Goal: Task Accomplishment & Management: Manage account settings

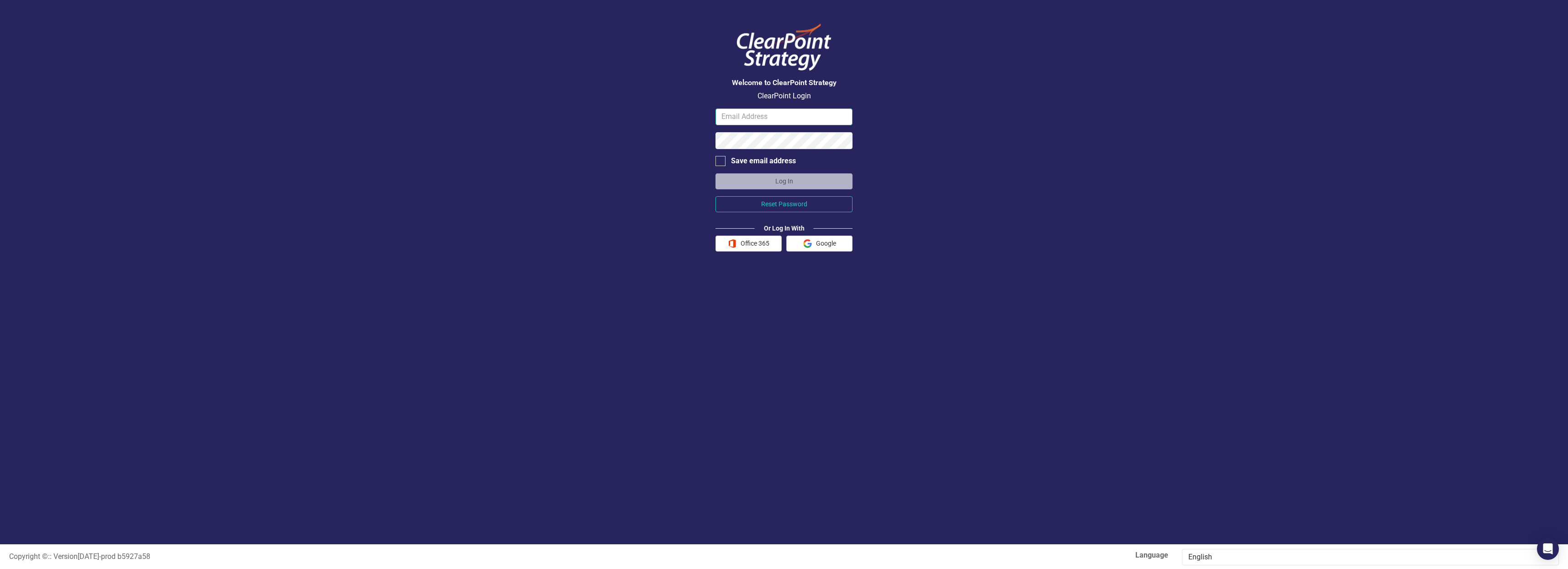
click at [735, 116] on input "email" at bounding box center [783, 117] width 137 height 17
click at [768, 178] on button "Log In" at bounding box center [783, 181] width 137 height 16
click at [816, 115] on input "Lthenderson90@yahoo.com" at bounding box center [783, 117] width 137 height 17
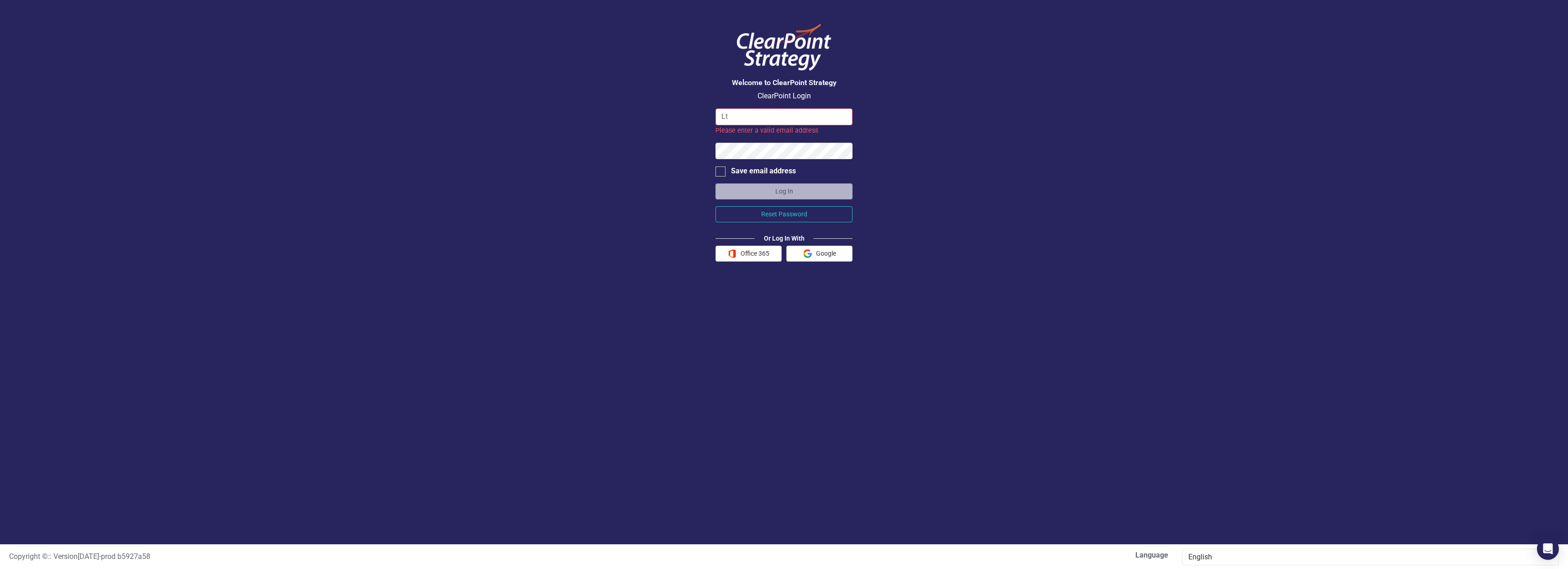
type input "L"
click at [816, 109] on input "lhen" at bounding box center [783, 117] width 137 height 17
click at [759, 115] on input "lhenderson!@dart.org" at bounding box center [783, 117] width 137 height 17
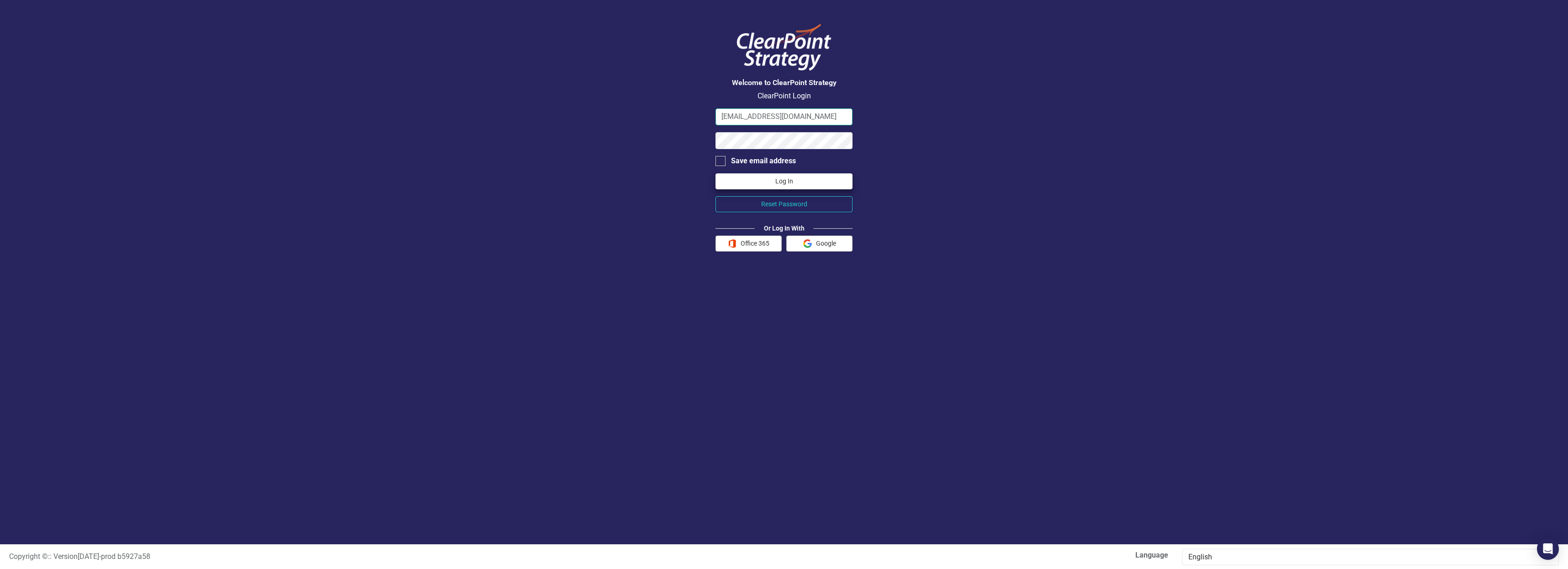
type input "lhenderson1@dart.org"
click at [767, 180] on button "Log In" at bounding box center [783, 181] width 137 height 16
click at [806, 113] on input "lhenderson1@dart.org" at bounding box center [783, 117] width 137 height 17
click at [757, 182] on button "Log In" at bounding box center [783, 181] width 137 height 16
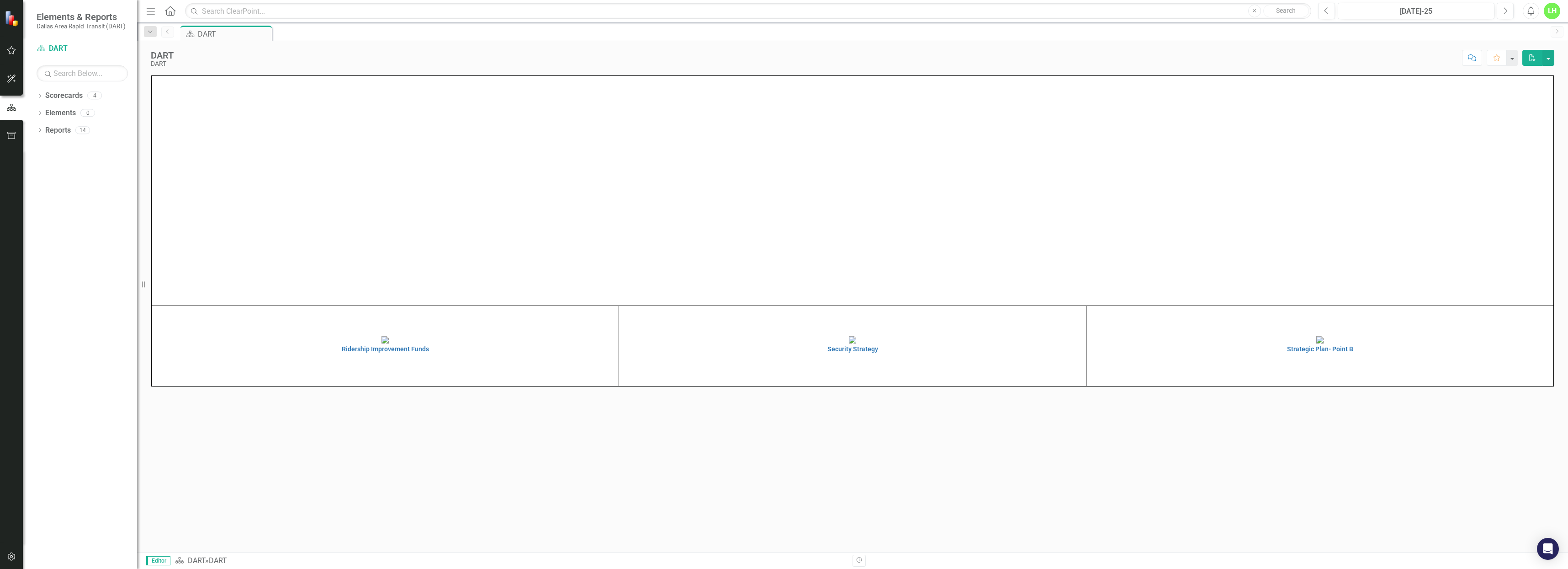
scroll to position [65, 0]
click at [1323, 344] on img at bounding box center [1320, 340] width 7 height 7
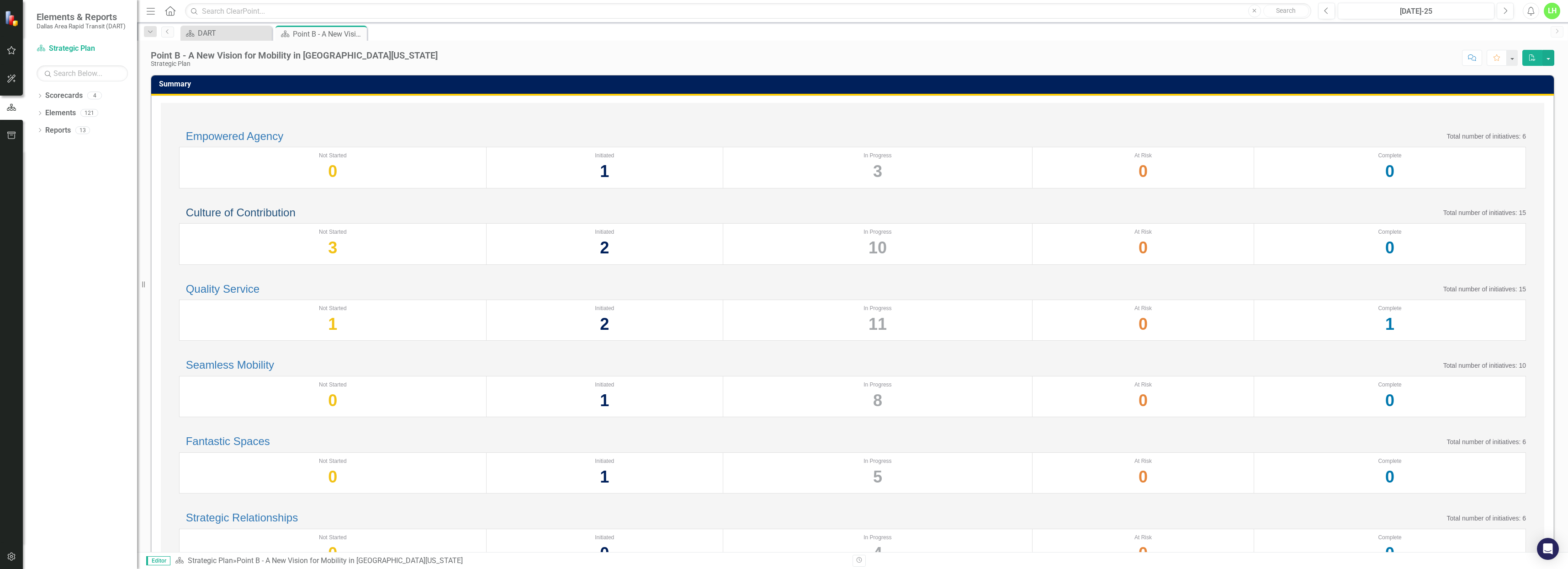
click at [284, 219] on link "Culture of Contribution" at bounding box center [240, 213] width 110 height 12
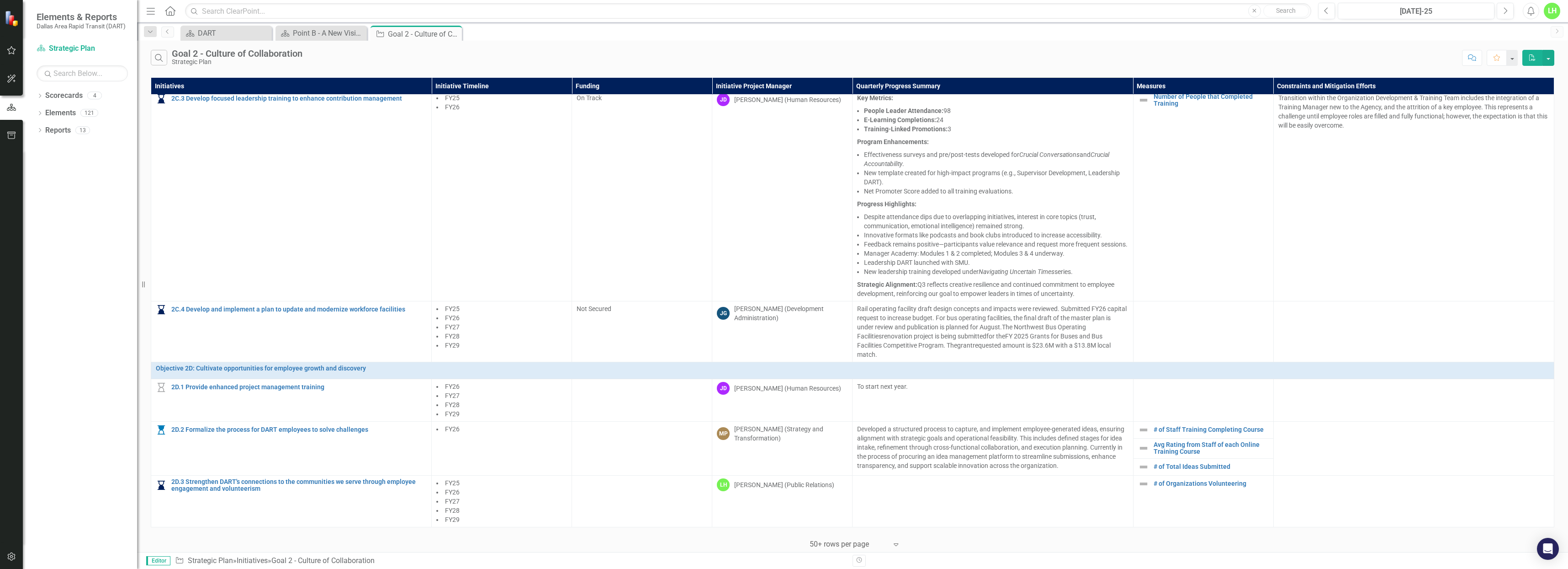
scroll to position [670, 0]
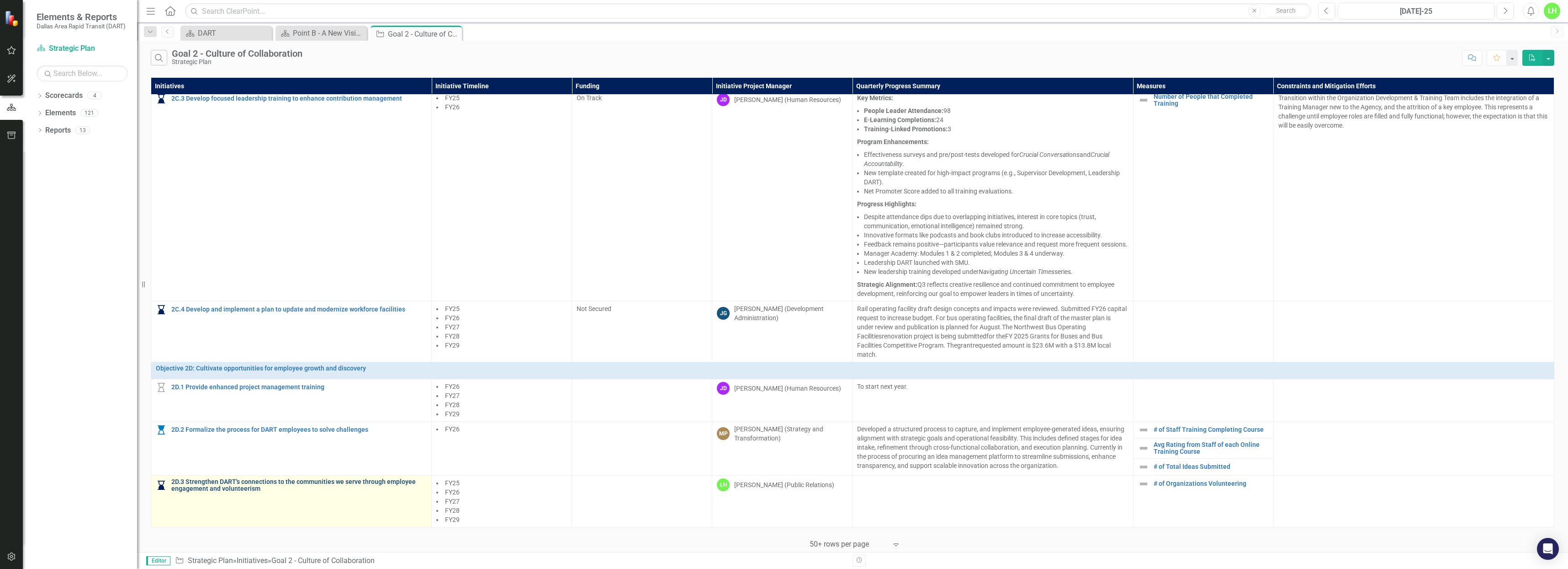
click at [335, 478] on link "2D.3 Strengthen DART's connections to the communities we serve through employee…" at bounding box center [299, 485] width 256 height 14
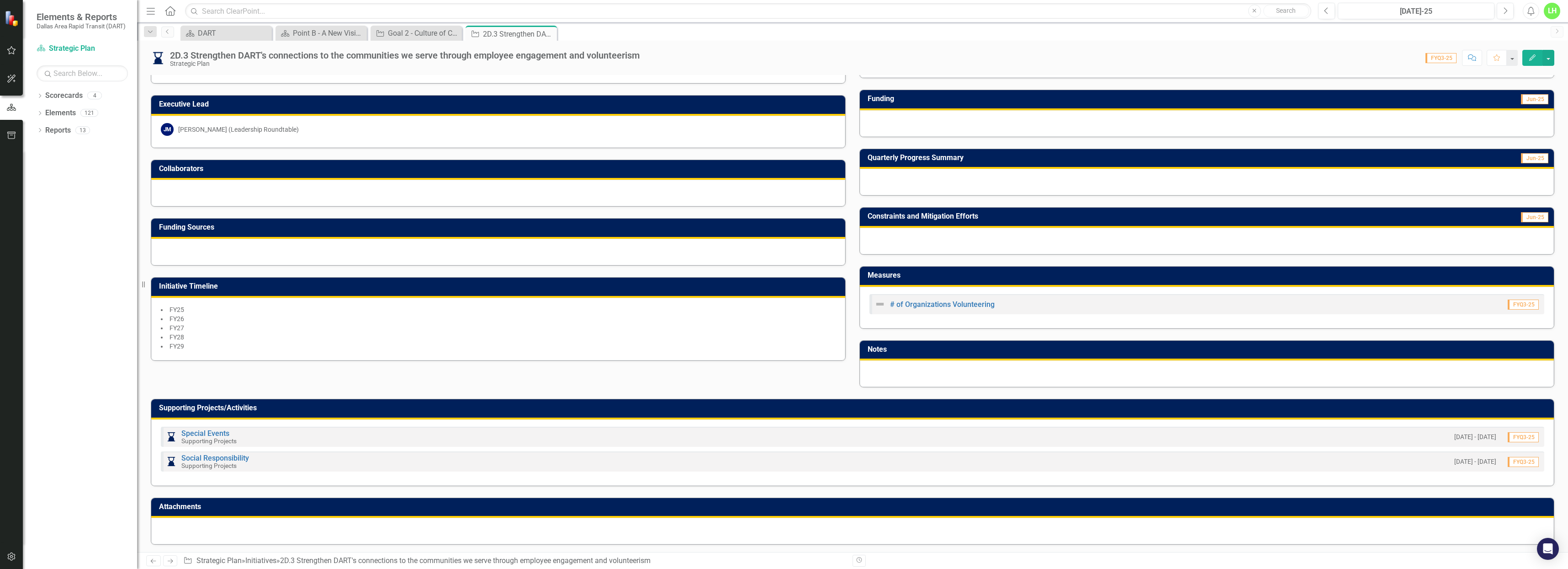
scroll to position [105, 0]
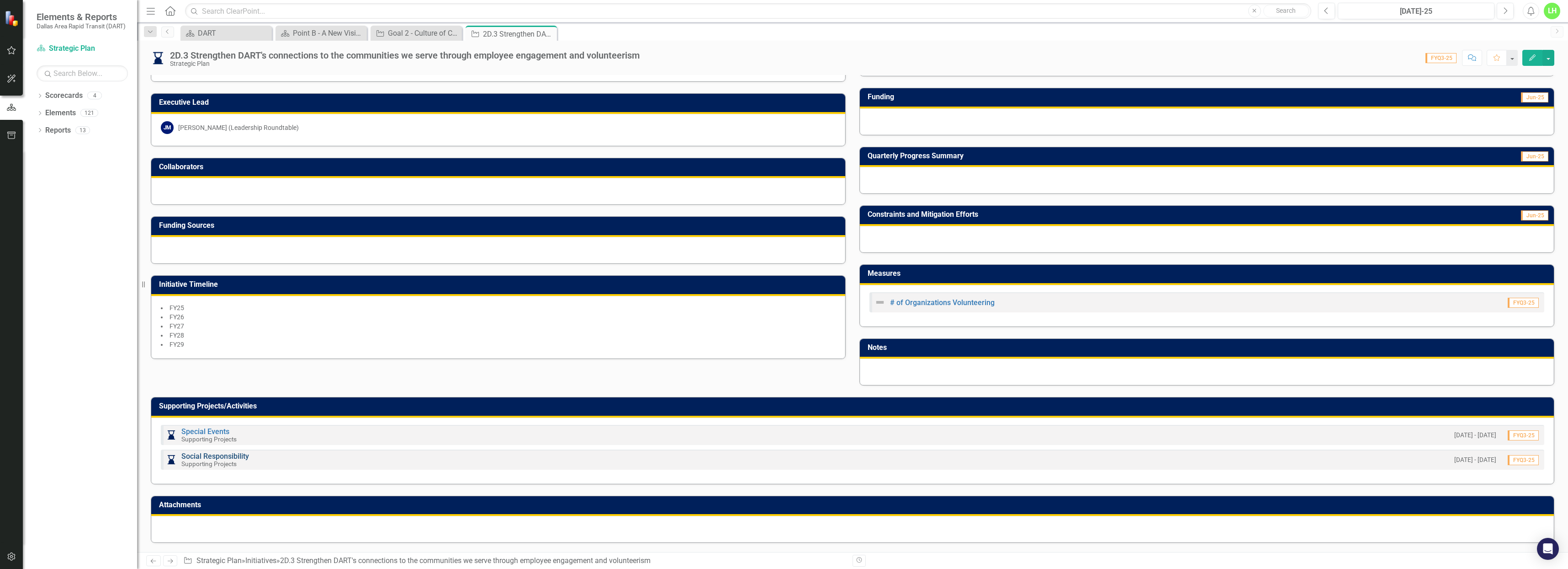
click at [212, 454] on link "Social Responsibility" at bounding box center [215, 456] width 68 height 9
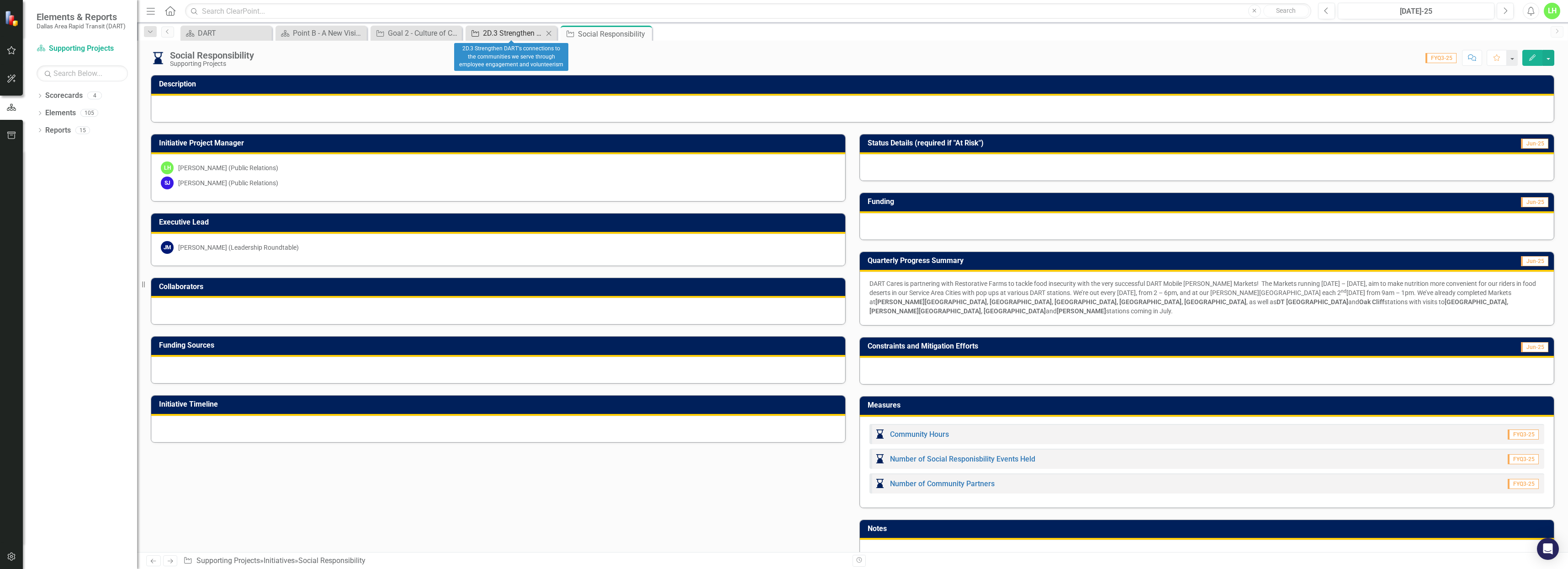
click at [516, 33] on div "2D.3 Strengthen DART's connections to the communities we serve through employee…" at bounding box center [513, 33] width 60 height 12
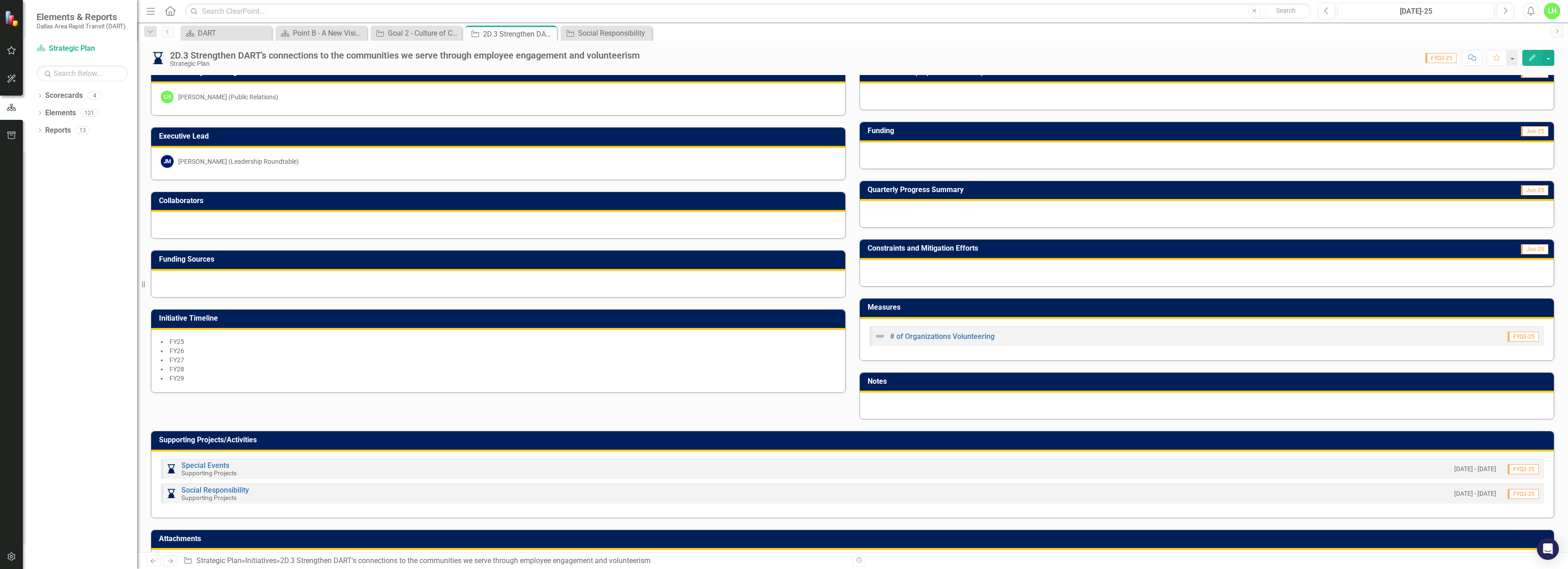
scroll to position [91, 0]
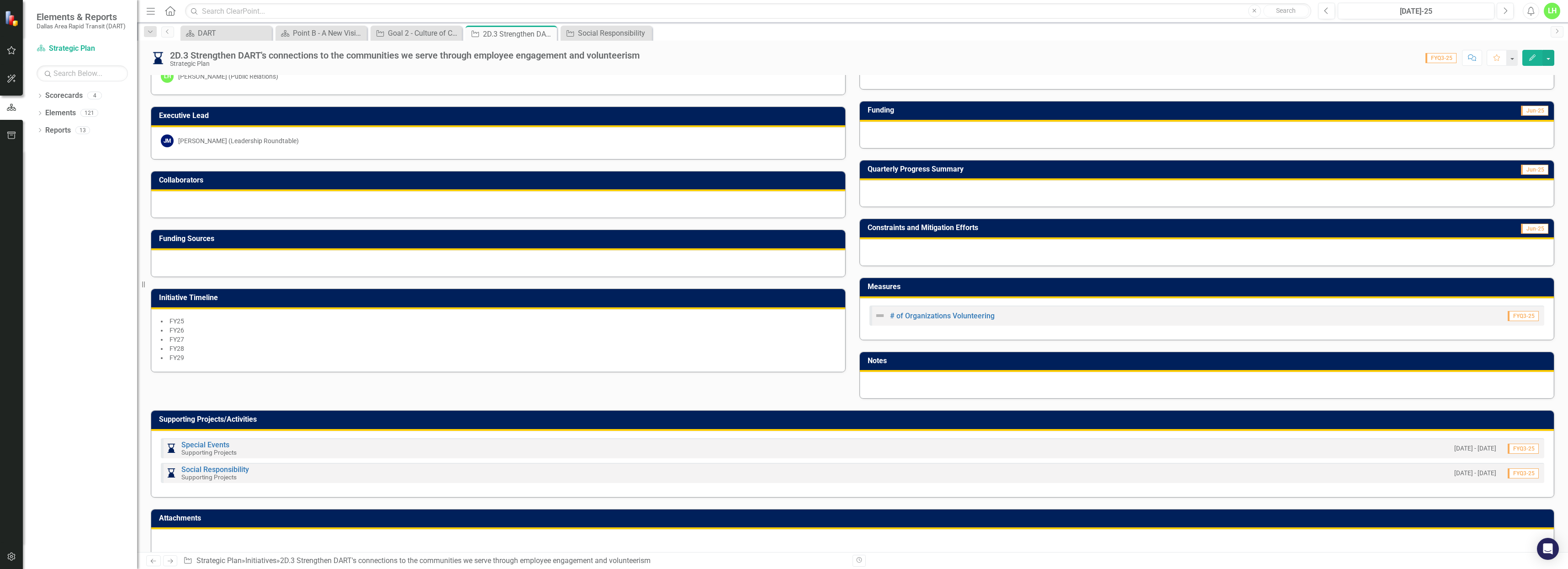
click at [200, 441] on div "Special Events Supporting Projects" at bounding box center [201, 448] width 71 height 16
click at [200, 445] on link "Special Events" at bounding box center [205, 445] width 48 height 9
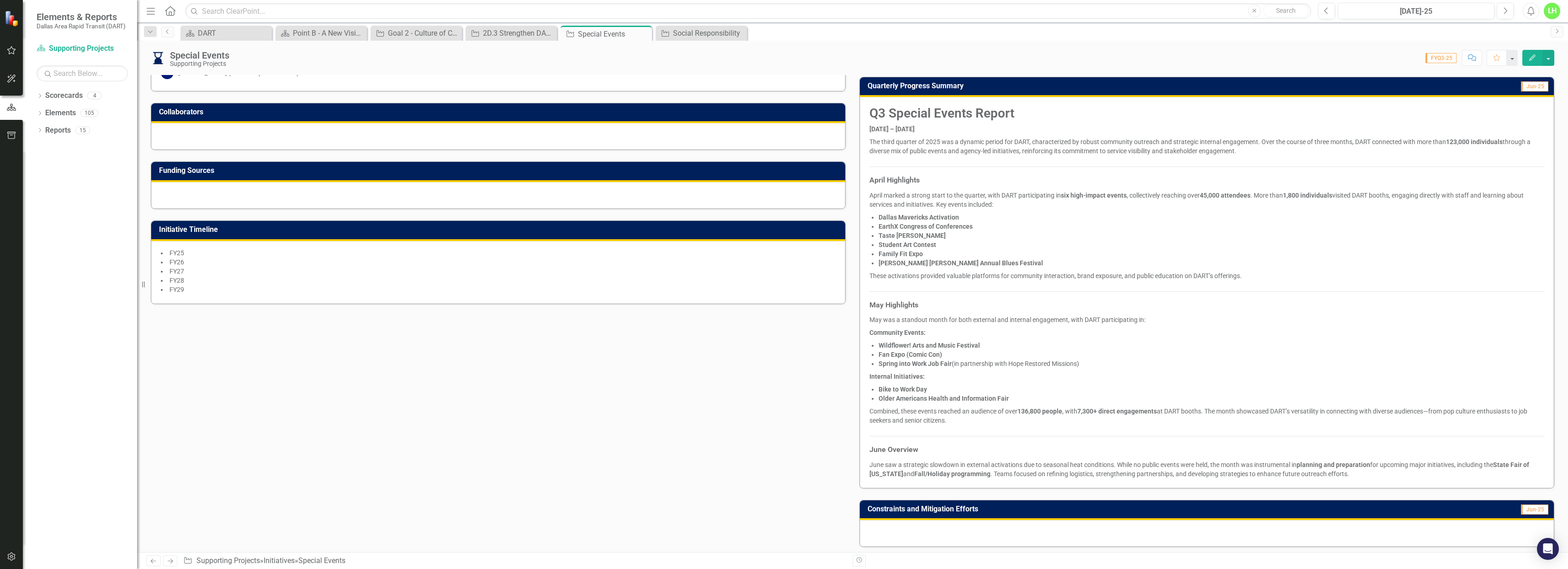
scroll to position [137, 0]
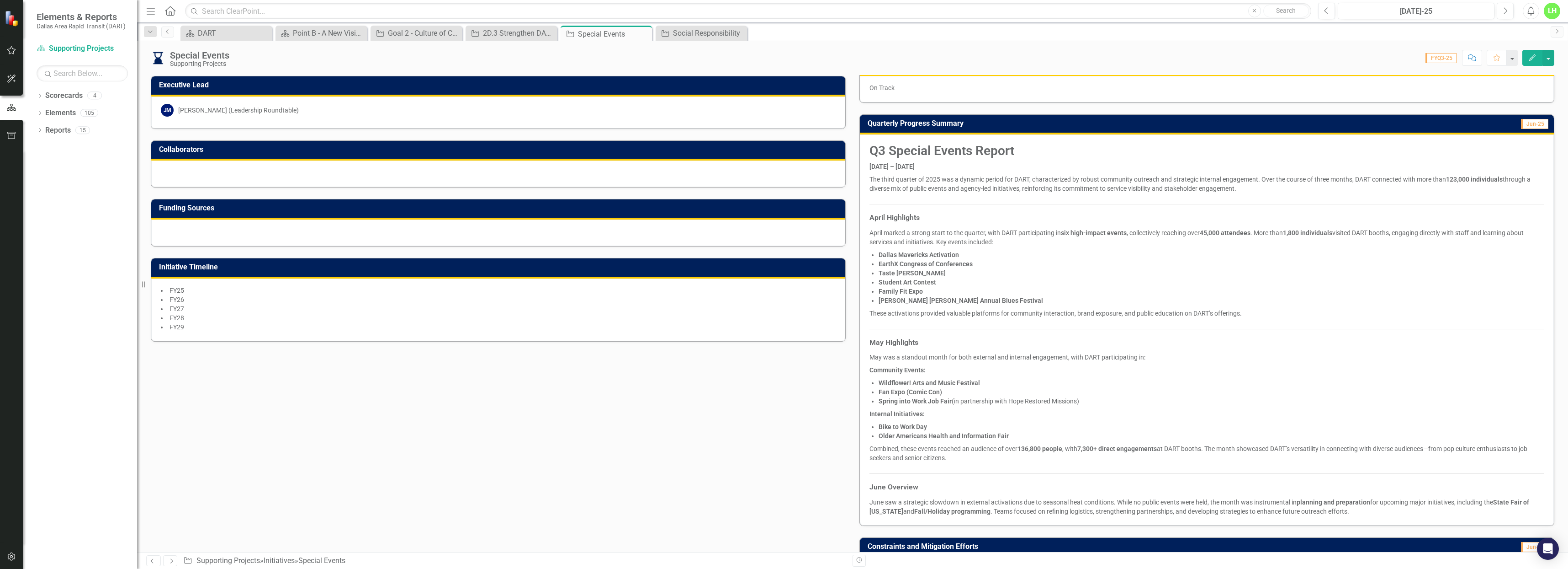
drag, startPoint x: 869, startPoint y: 149, endPoint x: 882, endPoint y: 150, distance: 13.0
click at [882, 150] on strong "Q3 Special Events Report" at bounding box center [942, 150] width 145 height 15
drag, startPoint x: 870, startPoint y: 152, endPoint x: 891, endPoint y: 154, distance: 21.1
click at [891, 154] on strong "Q3 Special Events Report" at bounding box center [942, 150] width 145 height 15
drag, startPoint x: 867, startPoint y: 149, endPoint x: 884, endPoint y: 150, distance: 17.0
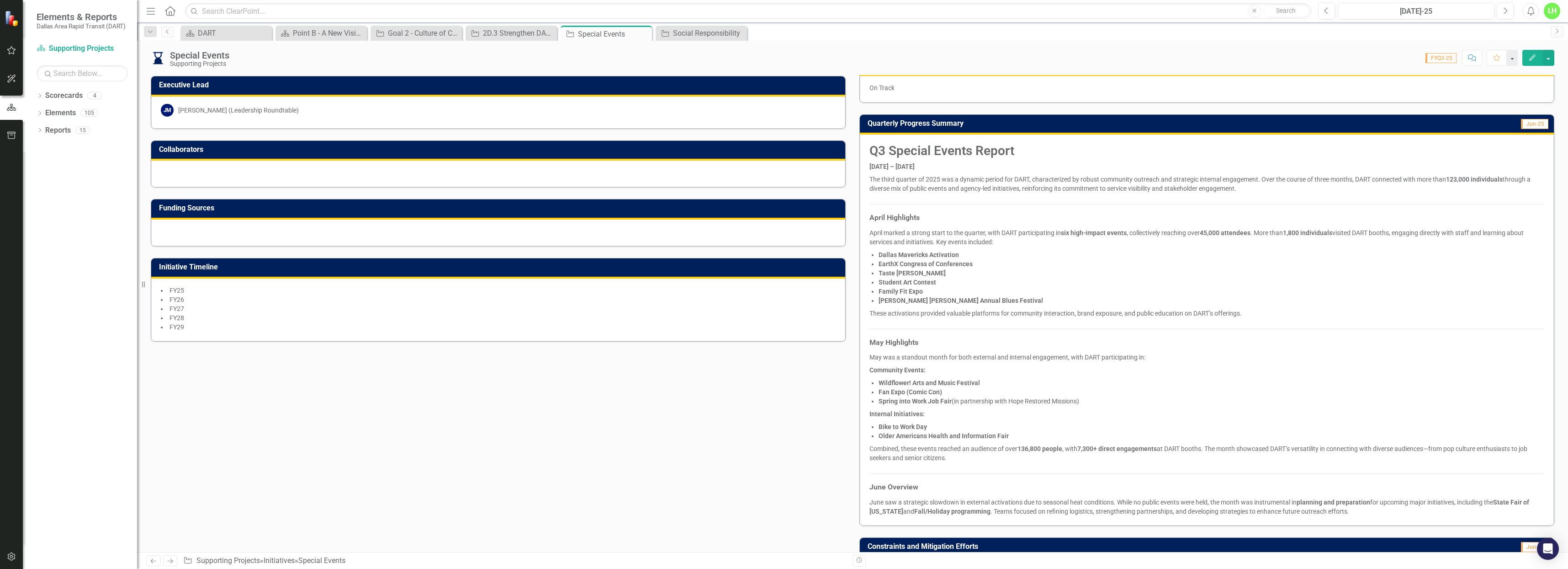
click at [884, 150] on strong "Q3 Special Events Report" at bounding box center [942, 150] width 145 height 15
click at [881, 150] on strong "Q3 Special Events Report" at bounding box center [942, 150] width 145 height 15
click at [875, 150] on strong "Q3 Special Events Report" at bounding box center [942, 150] width 145 height 15
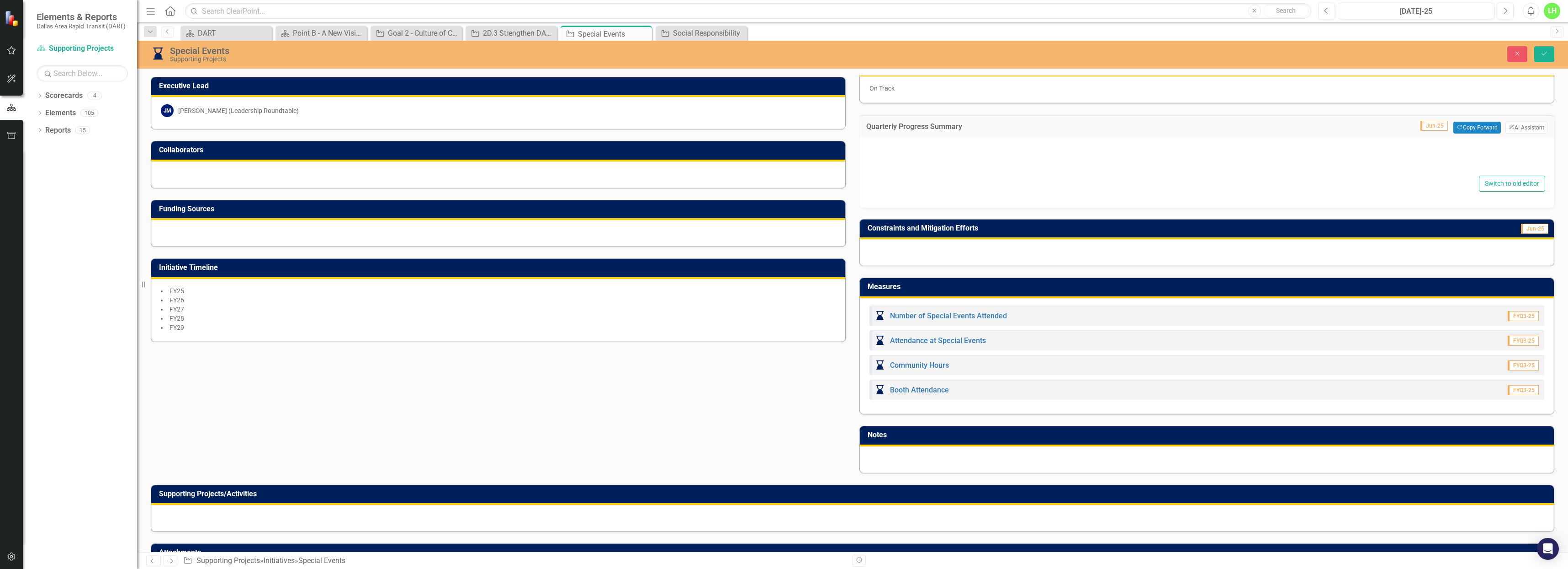
type textarea "<h2><strong>Q3 Special Events Report</strong></h2> <p><strong>April &ndash; [DA…"
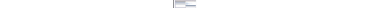
scroll to position [457, 0]
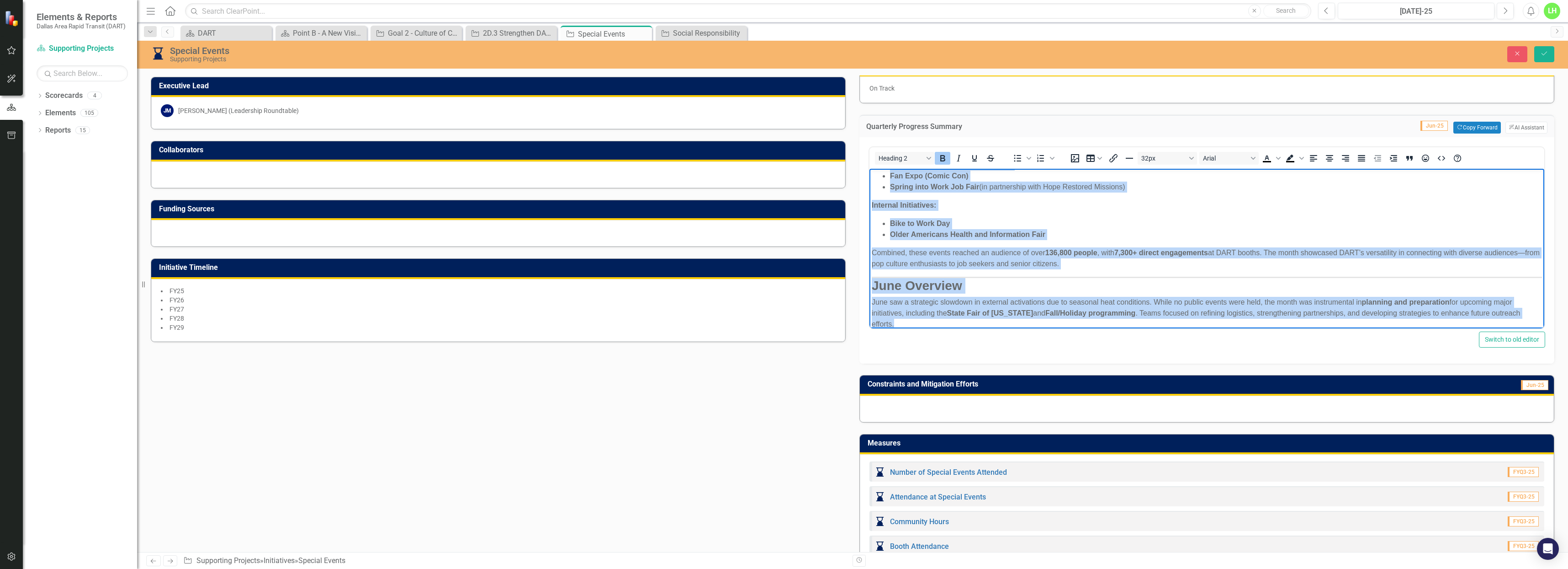
drag, startPoint x: 877, startPoint y: 182, endPoint x: 1505, endPoint y: 323, distance: 643.6
click at [1530, 339] on html "Q3 Special Events Report [DATE] – [DATE] The third quarter of 2025 was a dynami…" at bounding box center [1206, 115] width 675 height 449
copy body "7 Loremip Dolors Ametco Adipi – Elit 5323 Sed doeiu tempori ut 8115 lab e dolor…"
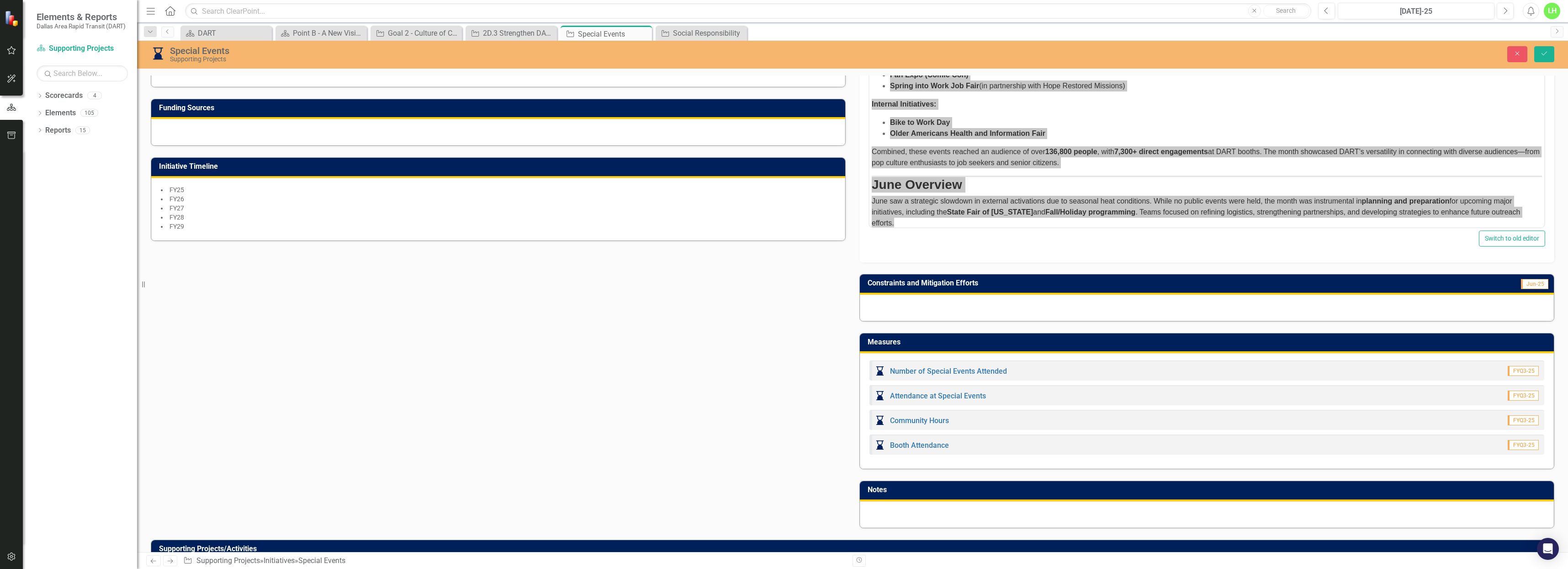
click at [583, 306] on div "Initiative Project Manager LH [PERSON_NAME] (Public Relations) MT [PERSON_NAME]…" at bounding box center [852, 207] width 1417 height 643
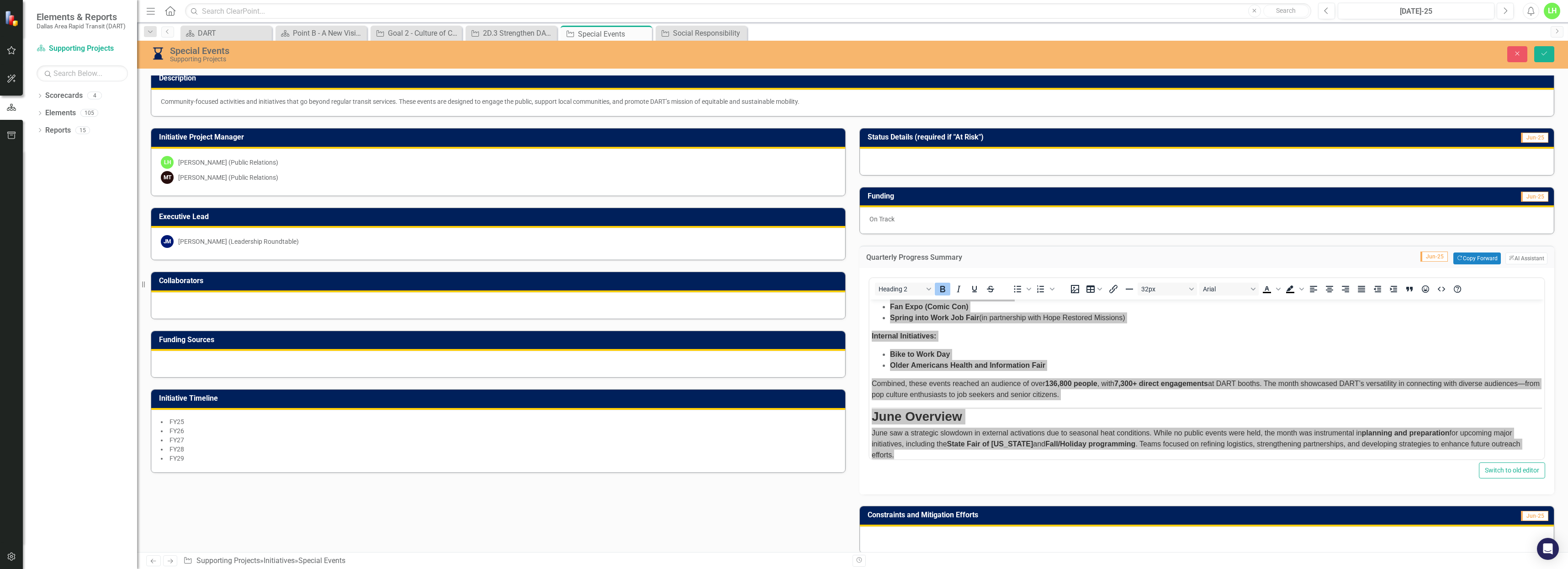
scroll to position [0, 0]
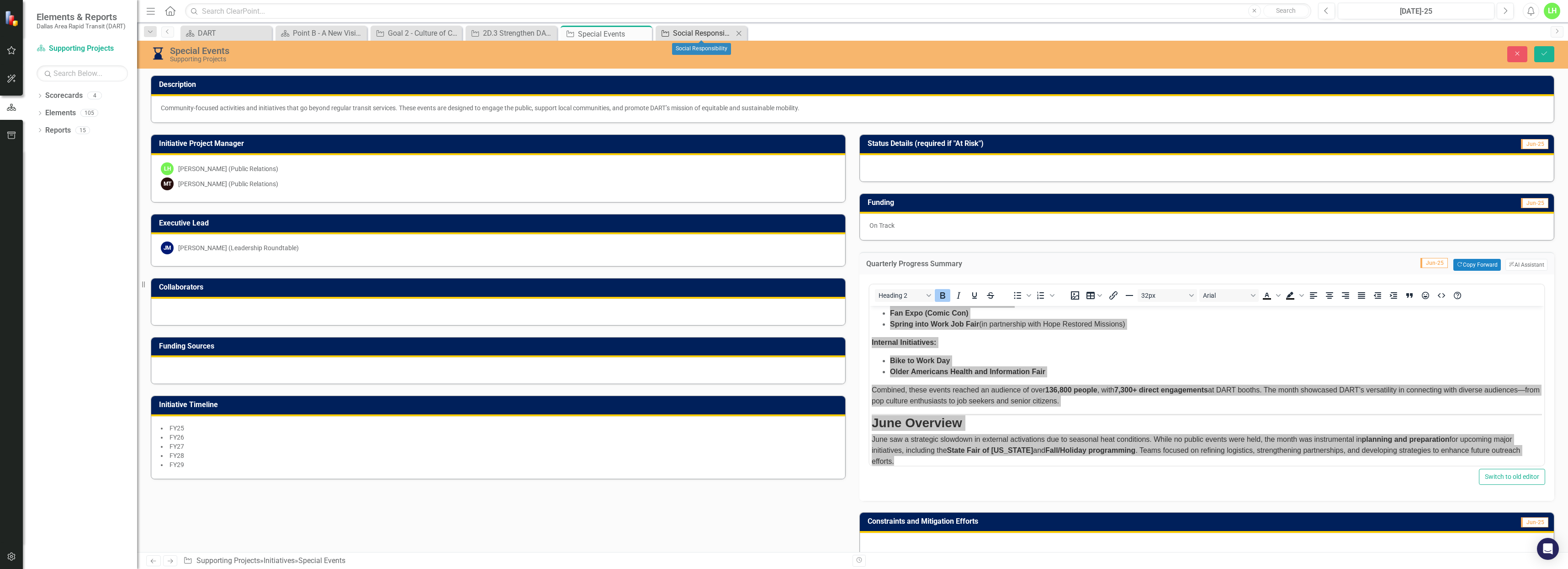
click at [673, 32] on div "Social Responsibility" at bounding box center [703, 33] width 60 height 12
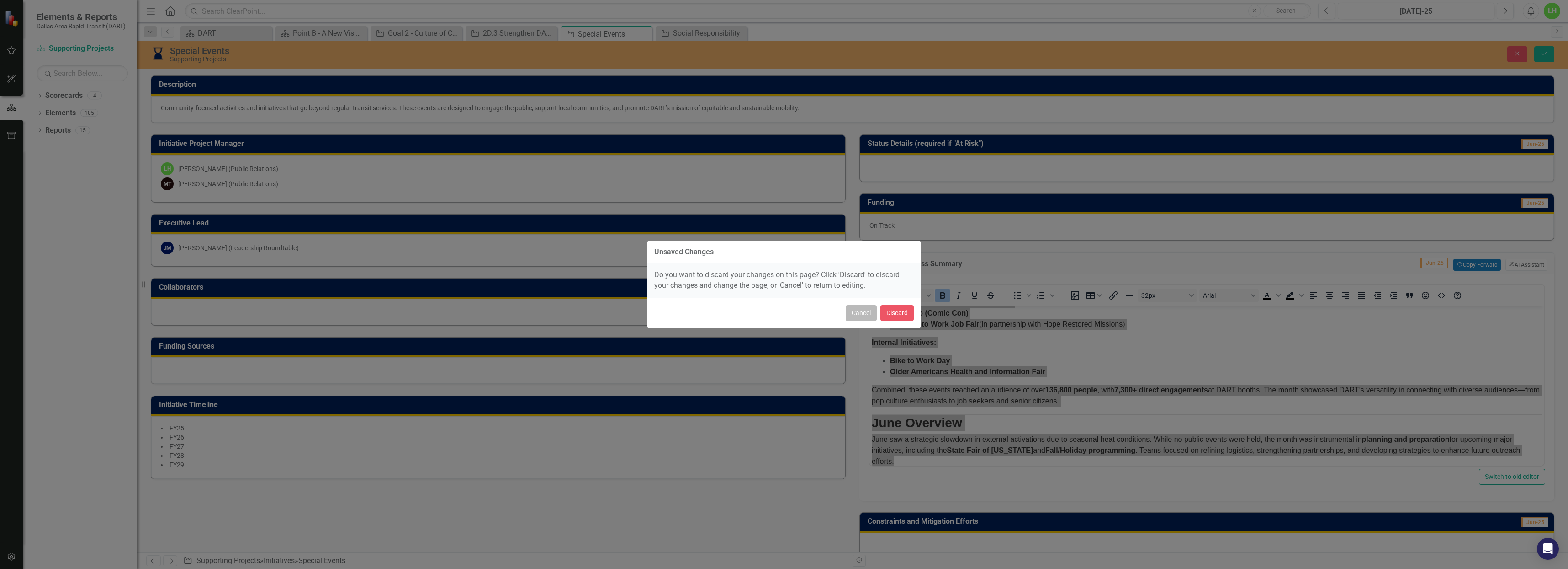
click at [866, 313] on button "Cancel" at bounding box center [861, 313] width 31 height 16
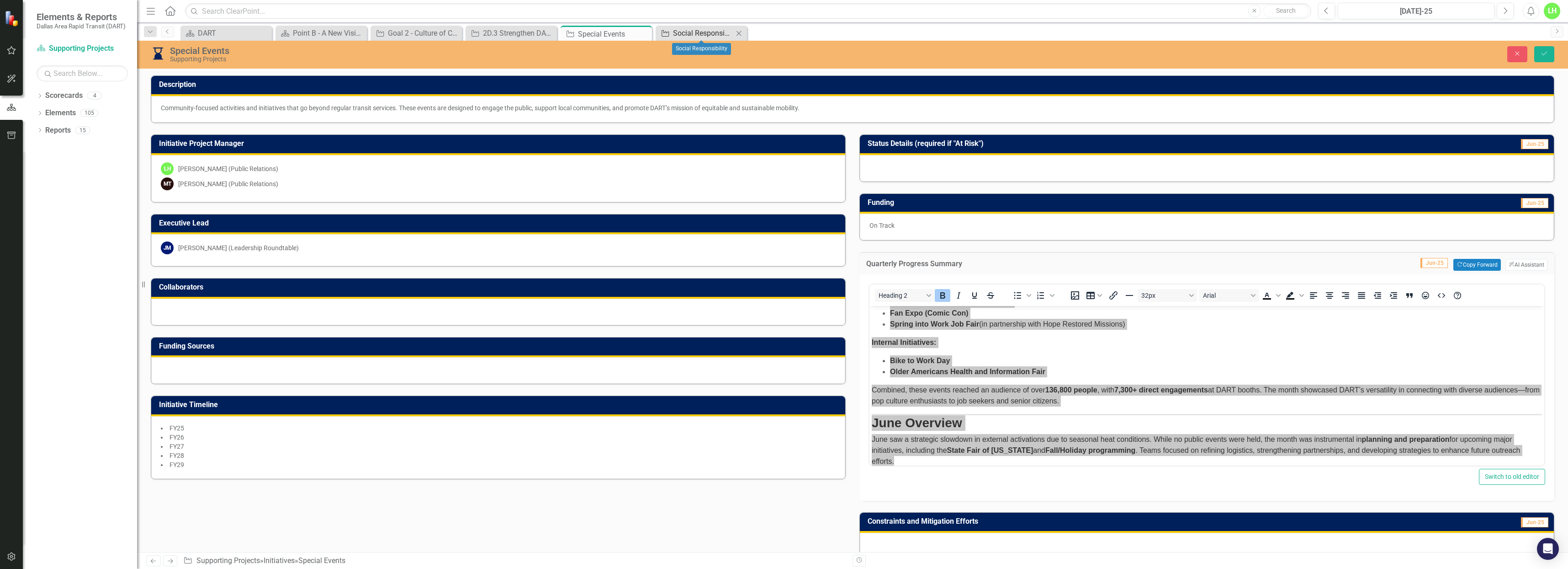
click at [672, 32] on link "Initiative Social Responsibility" at bounding box center [696, 33] width 75 height 12
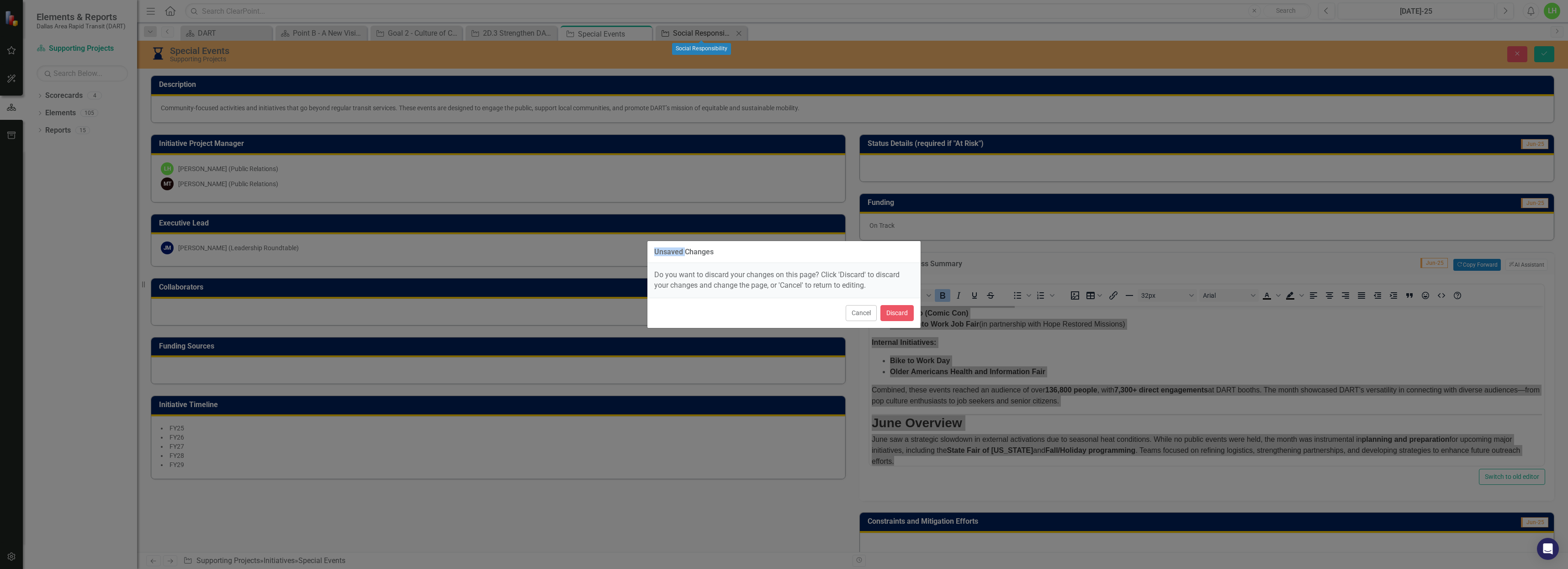
click at [672, 32] on div "Unsaved Changes Do you want to discard your changes on this page? Click 'Discar…" at bounding box center [784, 284] width 274 height 569
drag, startPoint x: 858, startPoint y: 314, endPoint x: 853, endPoint y: 301, distance: 13.9
click at [858, 311] on button "Cancel" at bounding box center [861, 313] width 31 height 16
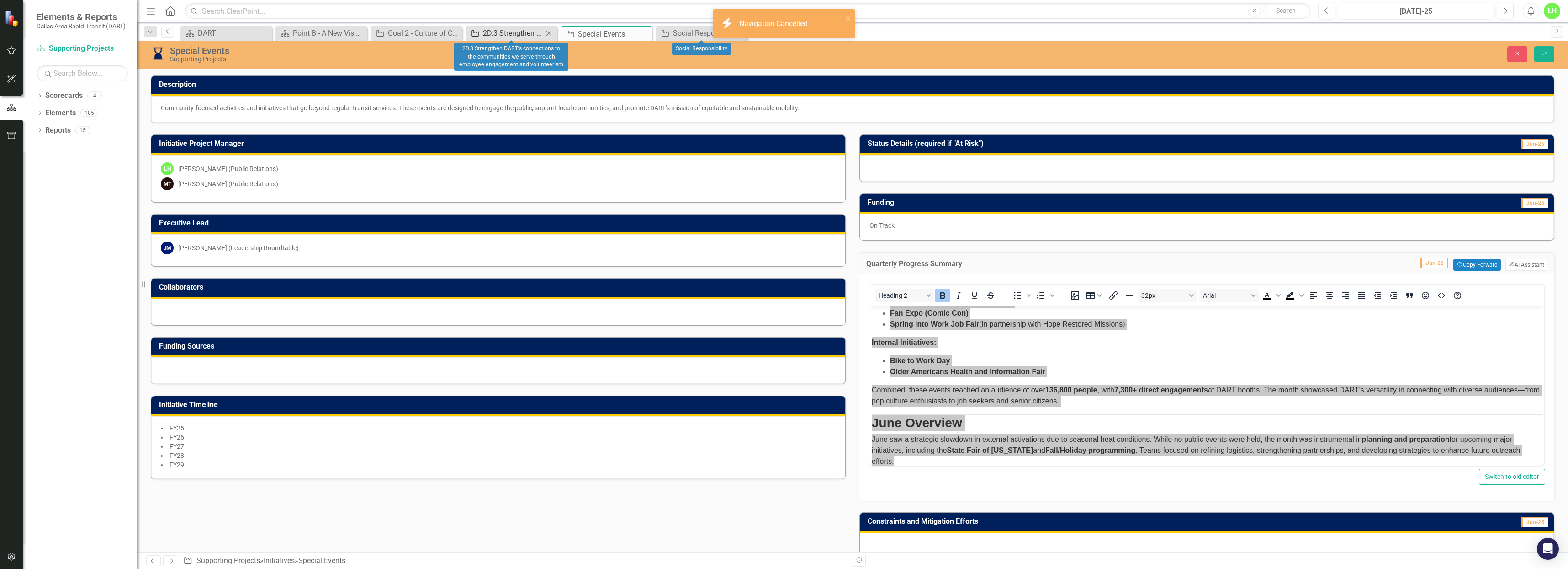
click at [501, 35] on div "2D.3 Strengthen DART's connections to the communities we serve through employee…" at bounding box center [513, 33] width 60 height 12
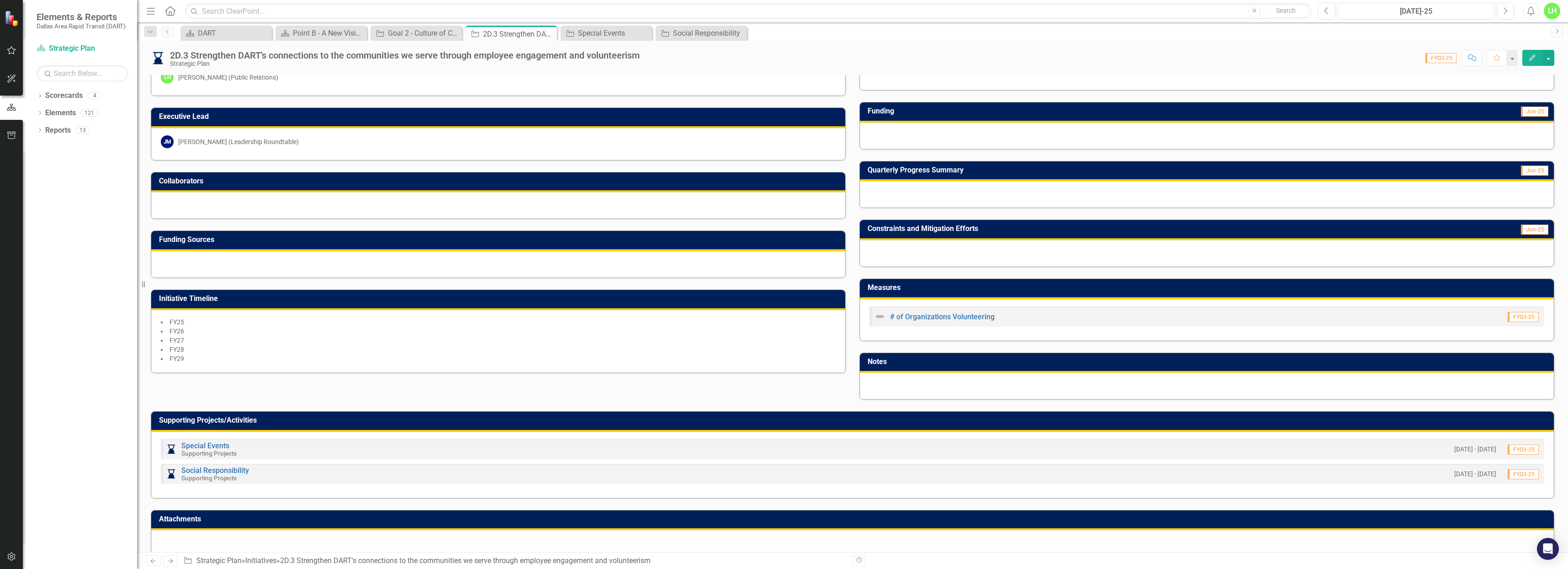
scroll to position [105, 0]
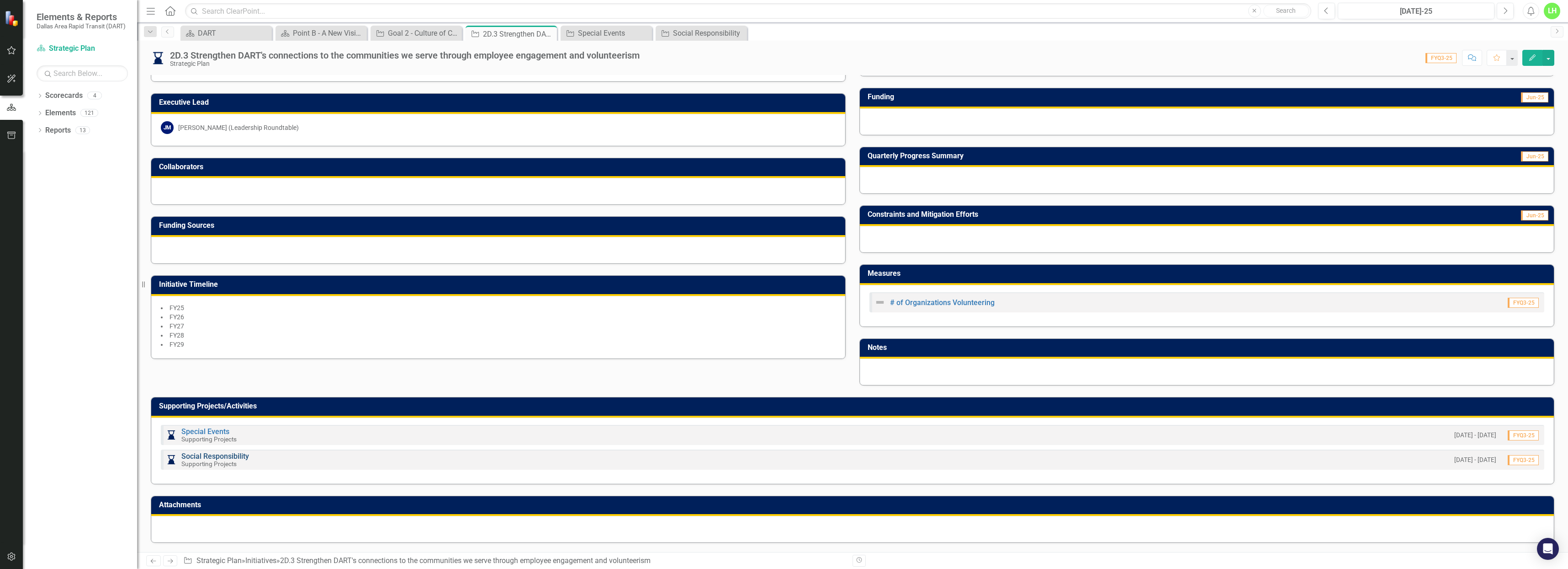
click at [208, 457] on link "Social Responsibility" at bounding box center [215, 456] width 68 height 9
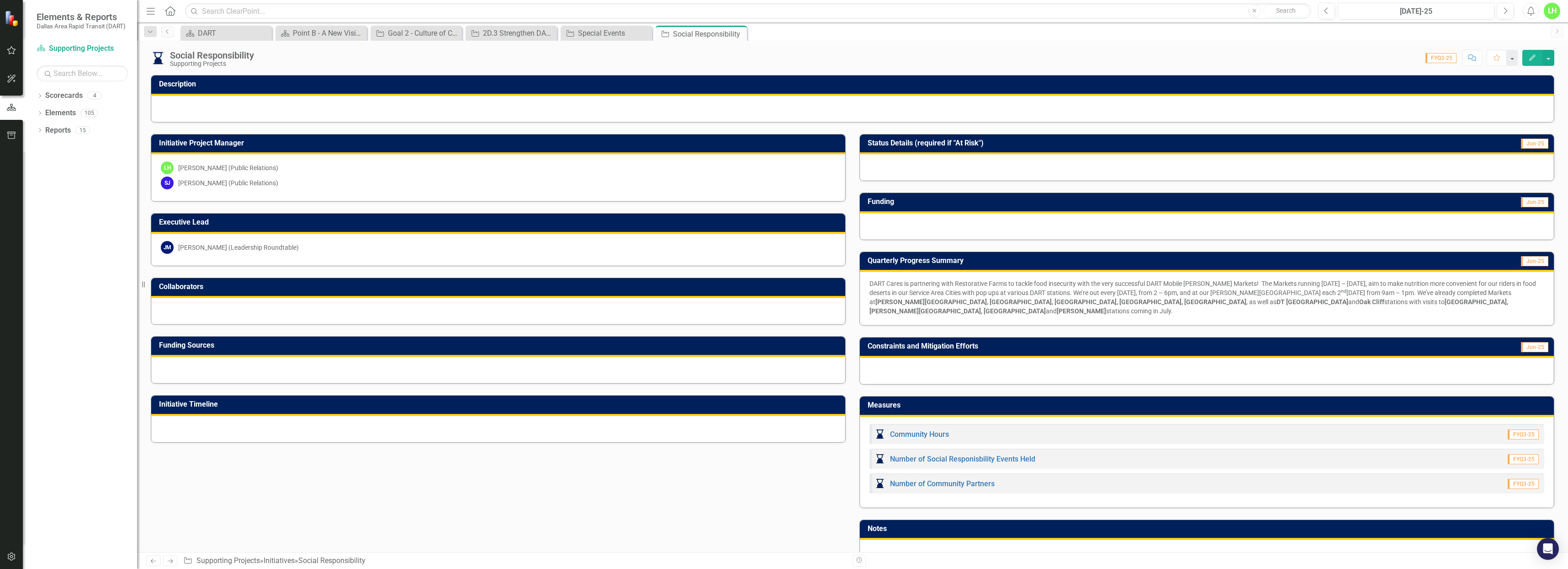
drag, startPoint x: 867, startPoint y: 280, endPoint x: 884, endPoint y: 279, distance: 17.0
click at [886, 281] on p "DART Cares is partnering with Restorative Farms to tackle food insecurity with …" at bounding box center [1206, 297] width 675 height 37
drag, startPoint x: 864, startPoint y: 283, endPoint x: 880, endPoint y: 281, distance: 16.1
click at [880, 281] on div "DART Cares is partnering with Restorative Farms to tackle food insecurity with …" at bounding box center [1207, 299] width 694 height 54
drag, startPoint x: 864, startPoint y: 281, endPoint x: 886, endPoint y: 280, distance: 22.0
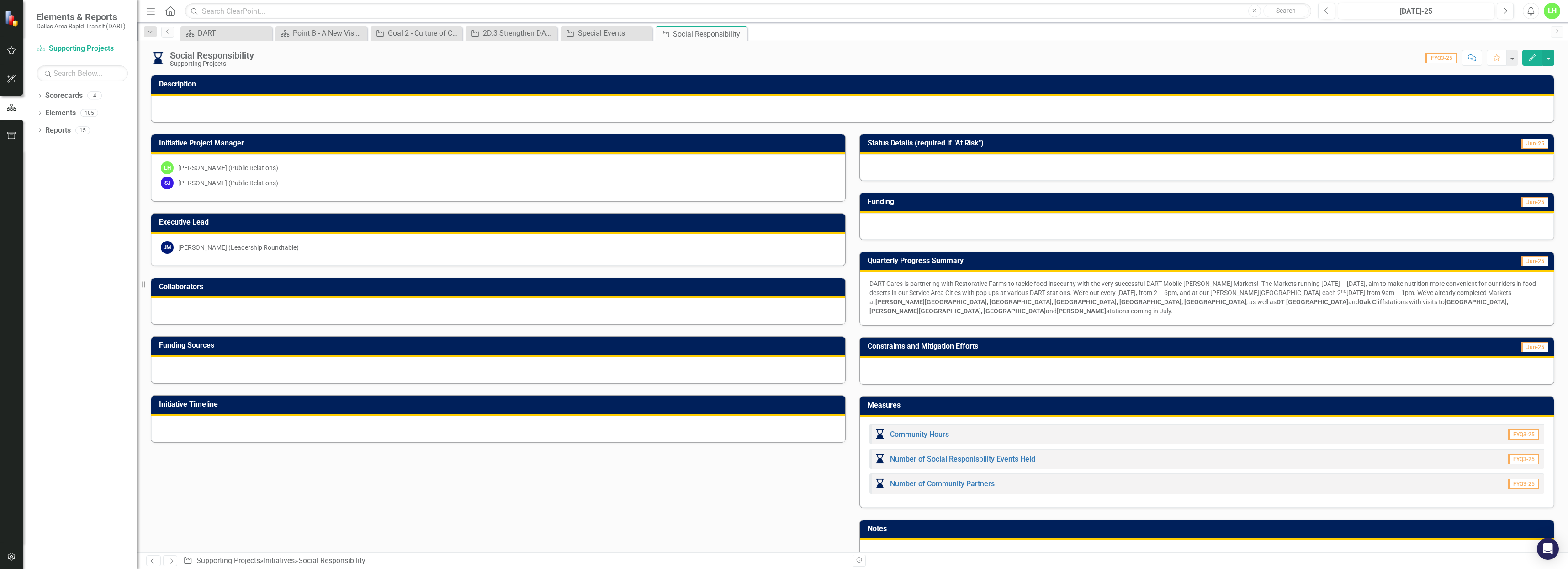
click at [886, 280] on p "DART Cares is partnering with Restorative Farms to tackle food insecurity with …" at bounding box center [1206, 297] width 675 height 37
drag, startPoint x: 873, startPoint y: 286, endPoint x: 866, endPoint y: 283, distance: 7.6
click at [869, 283] on p "DART Cares is partnering with Restorative Farms to tackle food insecurity with …" at bounding box center [1206, 297] width 675 height 37
click at [869, 283] on p "DART Cares is partnering with Restorative Farms to tackle food insecurity with …" at bounding box center [1206, 297] width 675 height 37
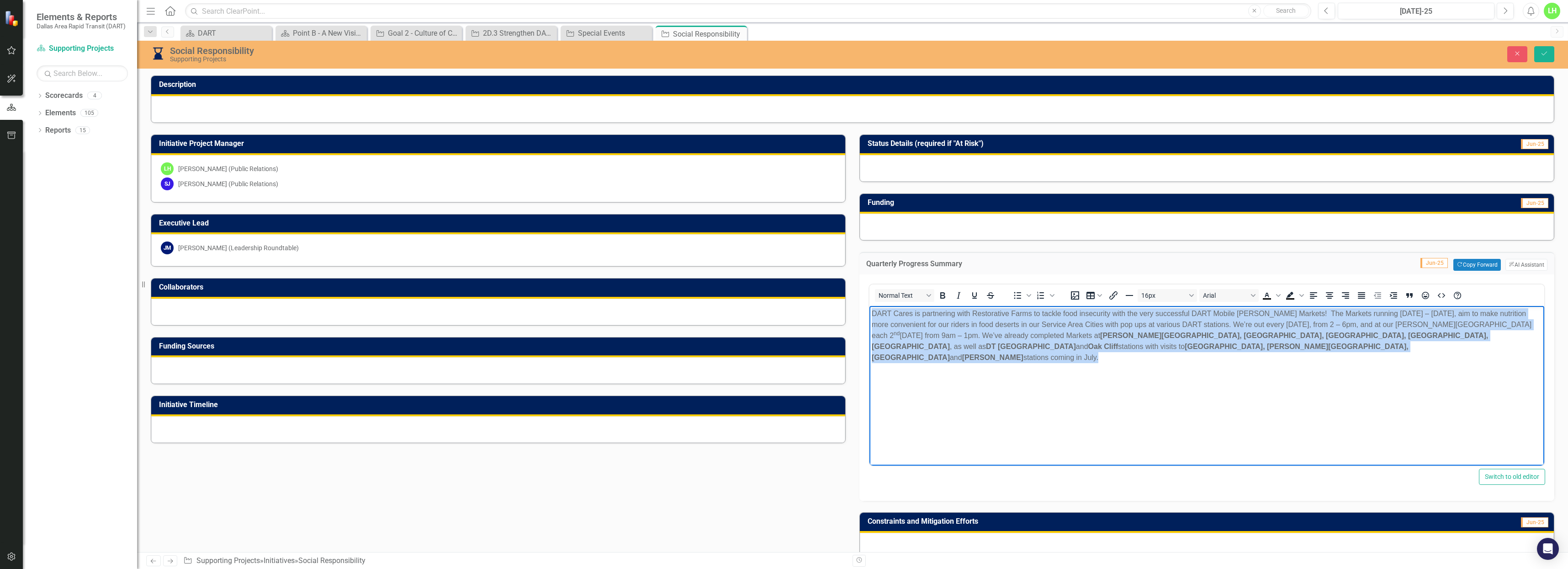
drag, startPoint x: 871, startPoint y: 313, endPoint x: 1037, endPoint y: 354, distance: 171.0
click at [1038, 356] on body "DART Cares is partnering with Restorative Farms to tackle food insecurity with …" at bounding box center [1206, 374] width 675 height 137
copy p "DART Cares is partnering with Restorative Farms to tackle food insecurity with …"
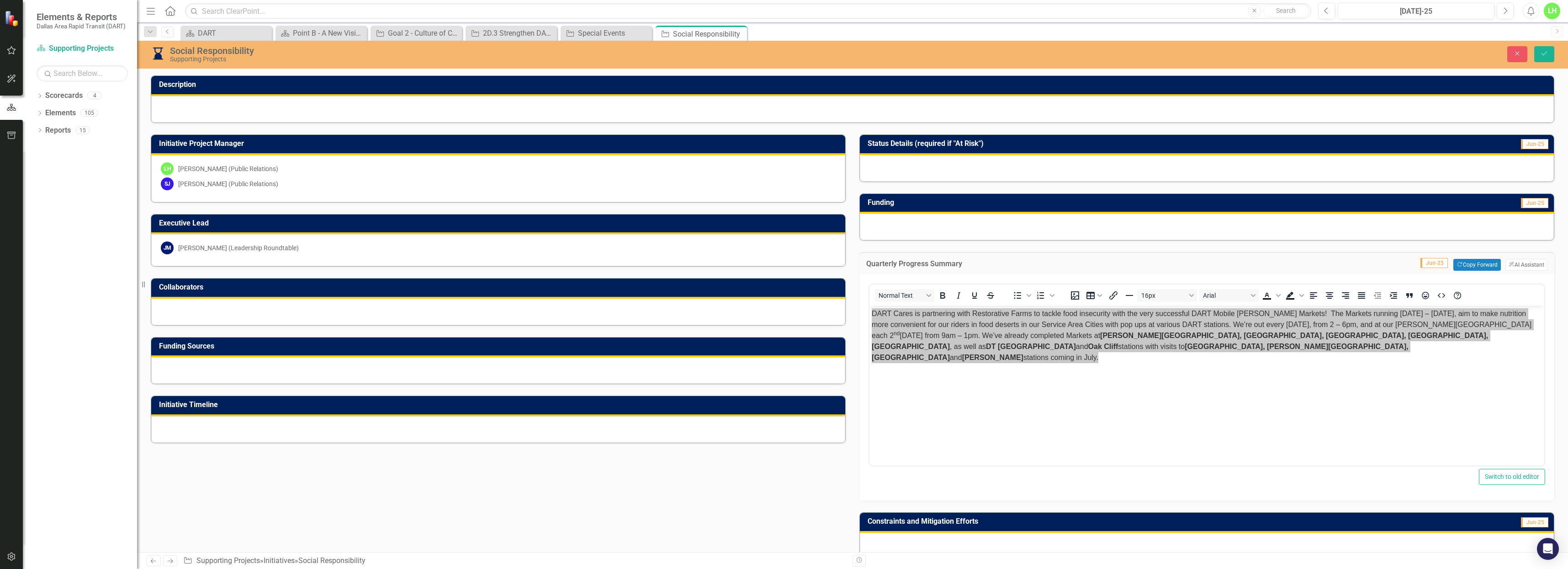
click at [852, 113] on div at bounding box center [852, 110] width 1402 height 27
click at [203, 31] on div "DART" at bounding box center [228, 33] width 60 height 12
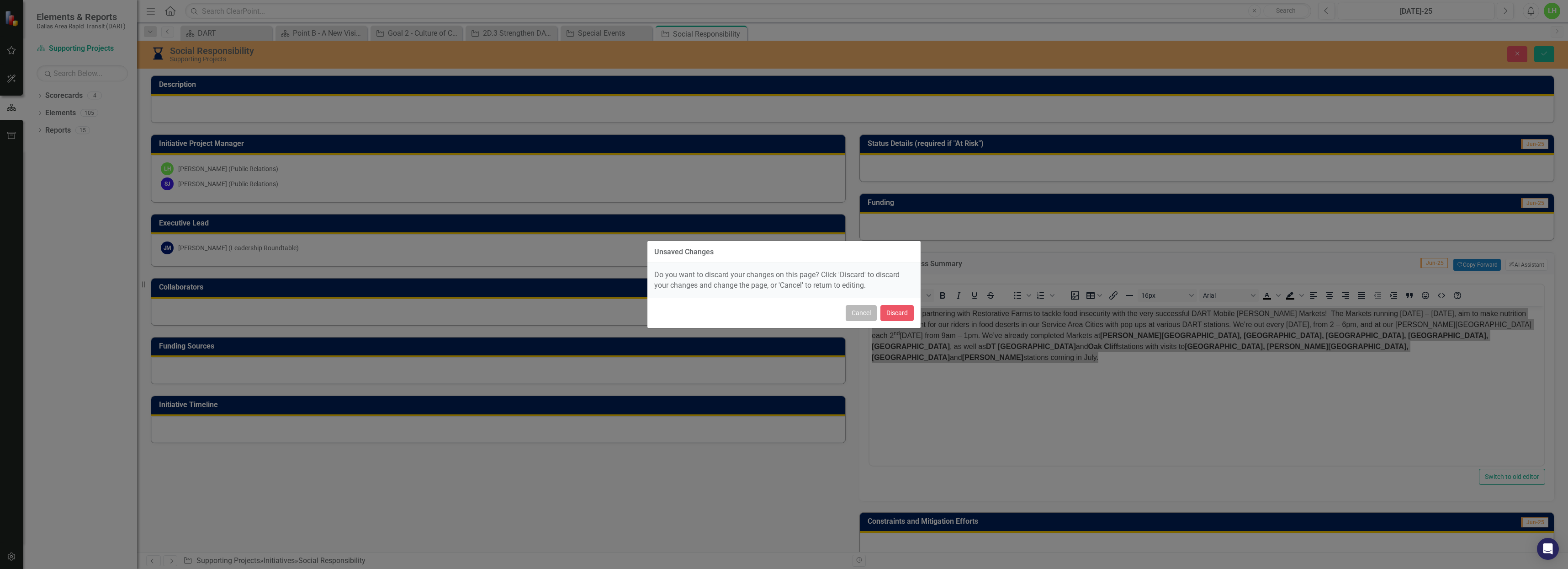
click at [869, 316] on button "Cancel" at bounding box center [861, 313] width 31 height 16
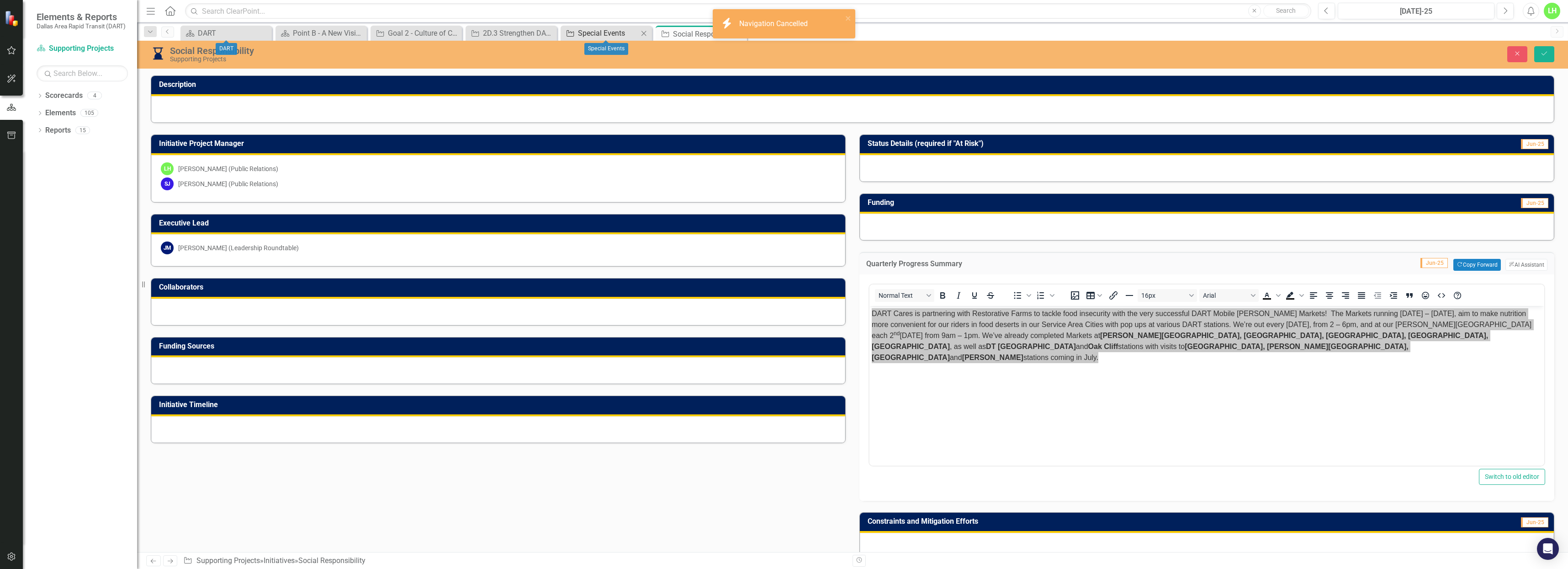
click at [587, 34] on div "Special Events" at bounding box center [607, 33] width 60 height 12
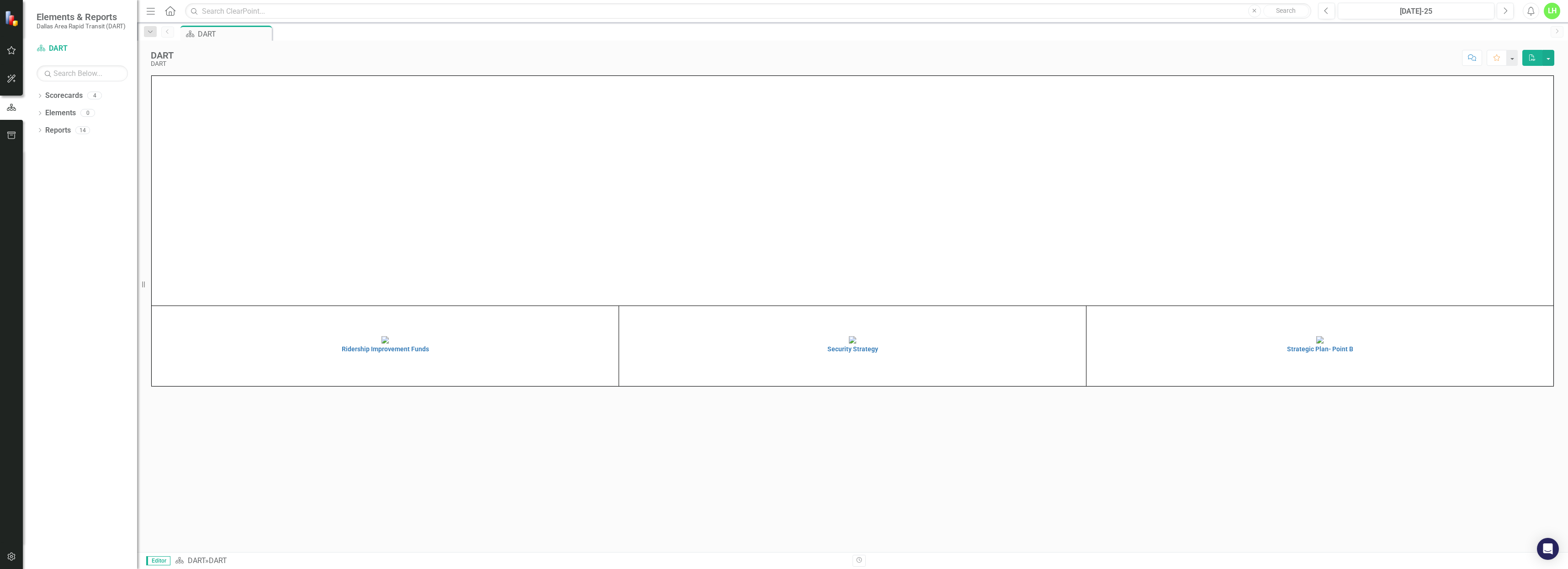
scroll to position [65, 0]
click at [52, 129] on link "Reports" at bounding box center [58, 130] width 26 height 10
click at [71, 129] on link "Reports" at bounding box center [58, 130] width 26 height 10
click at [1323, 344] on img at bounding box center [1320, 340] width 7 height 7
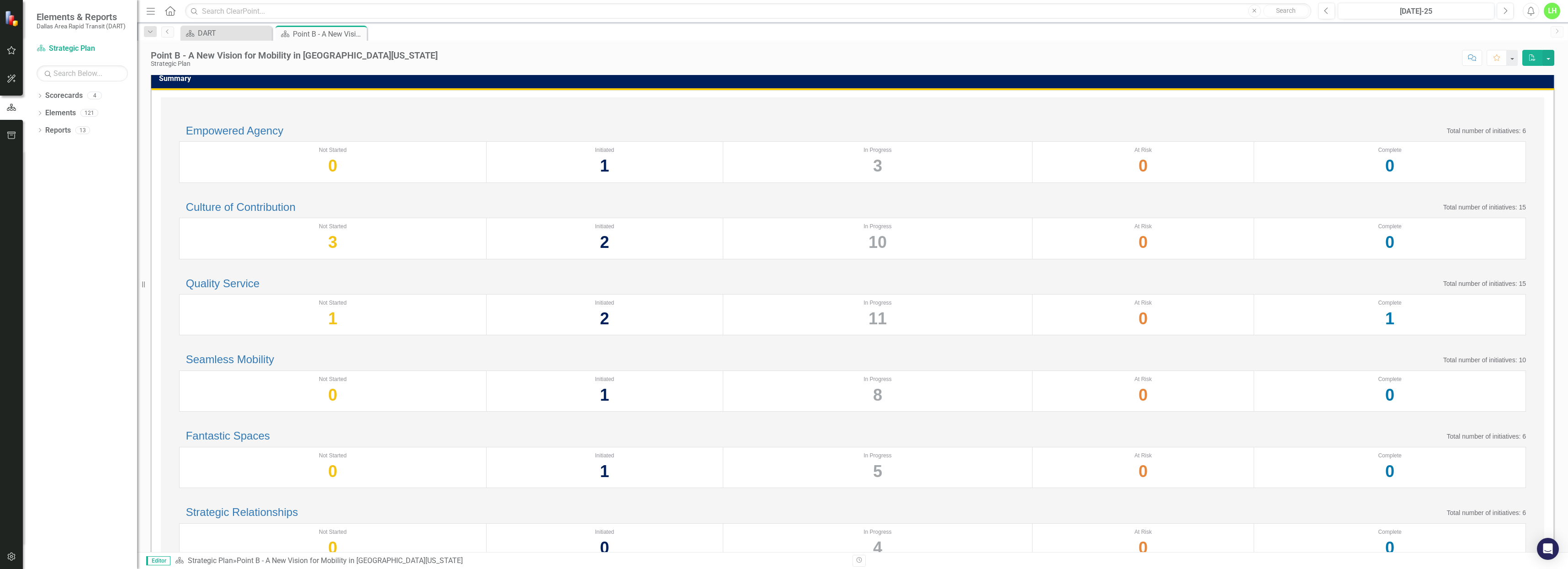
scroll to position [1, 0]
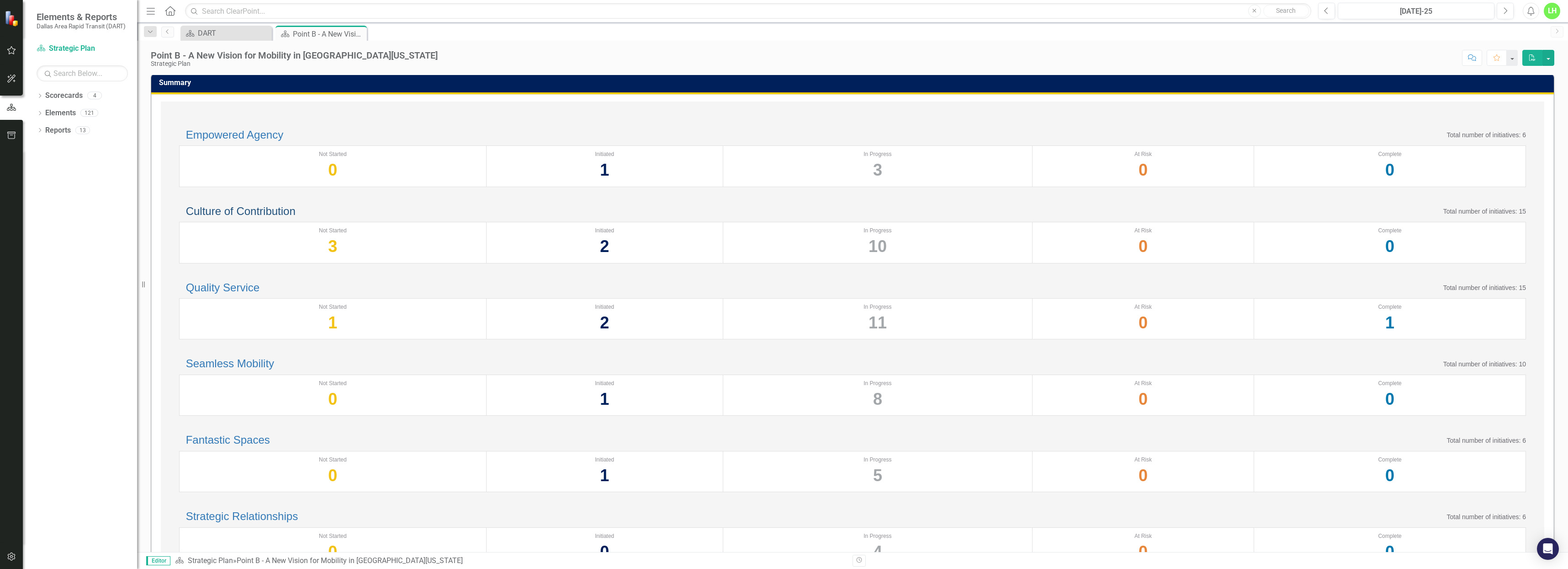
click at [265, 217] on link "Culture of Contribution" at bounding box center [240, 211] width 110 height 12
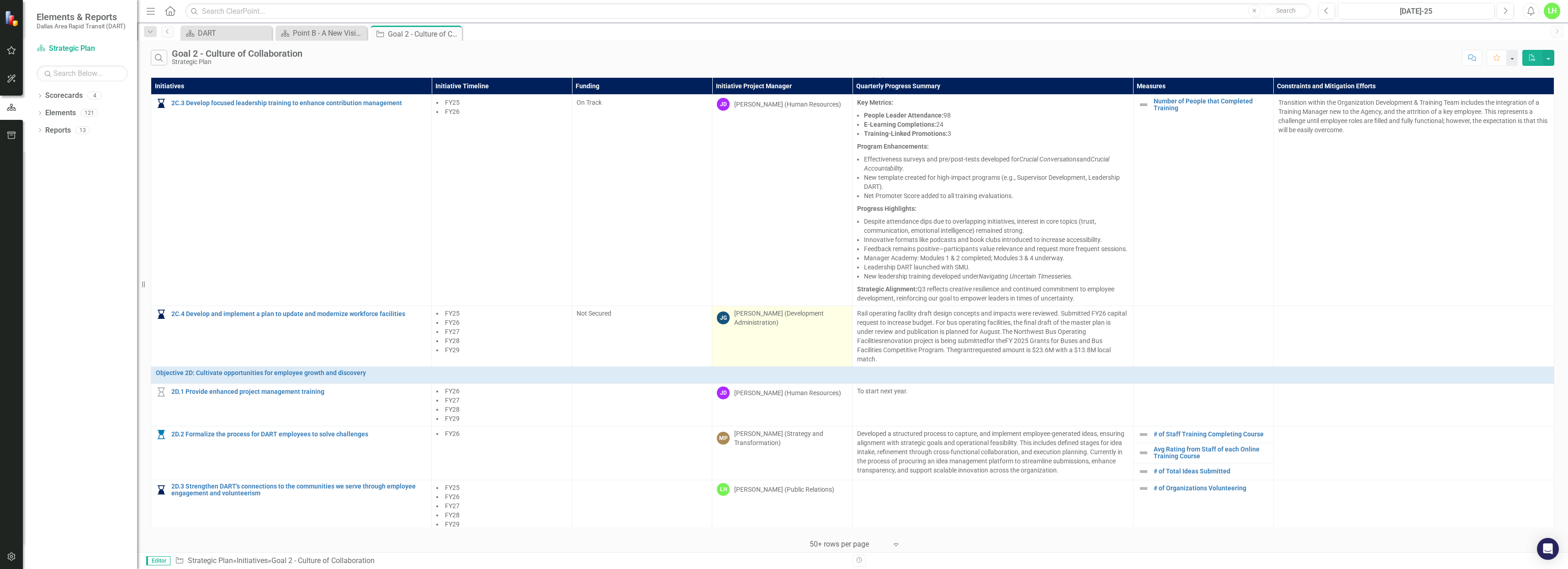
scroll to position [670, 0]
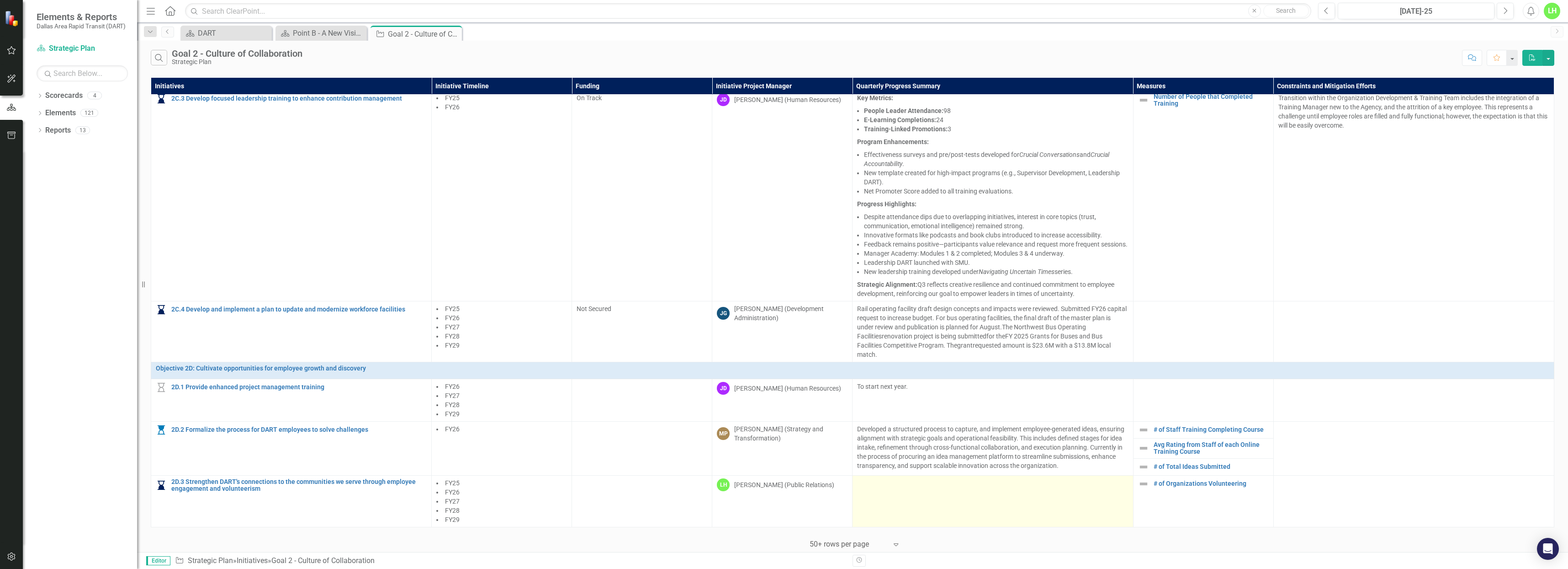
drag, startPoint x: 868, startPoint y: 478, endPoint x: 872, endPoint y: 481, distance: 5.0
drag, startPoint x: 869, startPoint y: 479, endPoint x: 862, endPoint y: 481, distance: 7.3
drag, startPoint x: 866, startPoint y: 482, endPoint x: 1007, endPoint y: 497, distance: 141.8
click at [1007, 497] on td at bounding box center [993, 501] width 281 height 52
click at [877, 478] on div at bounding box center [992, 484] width 271 height 11
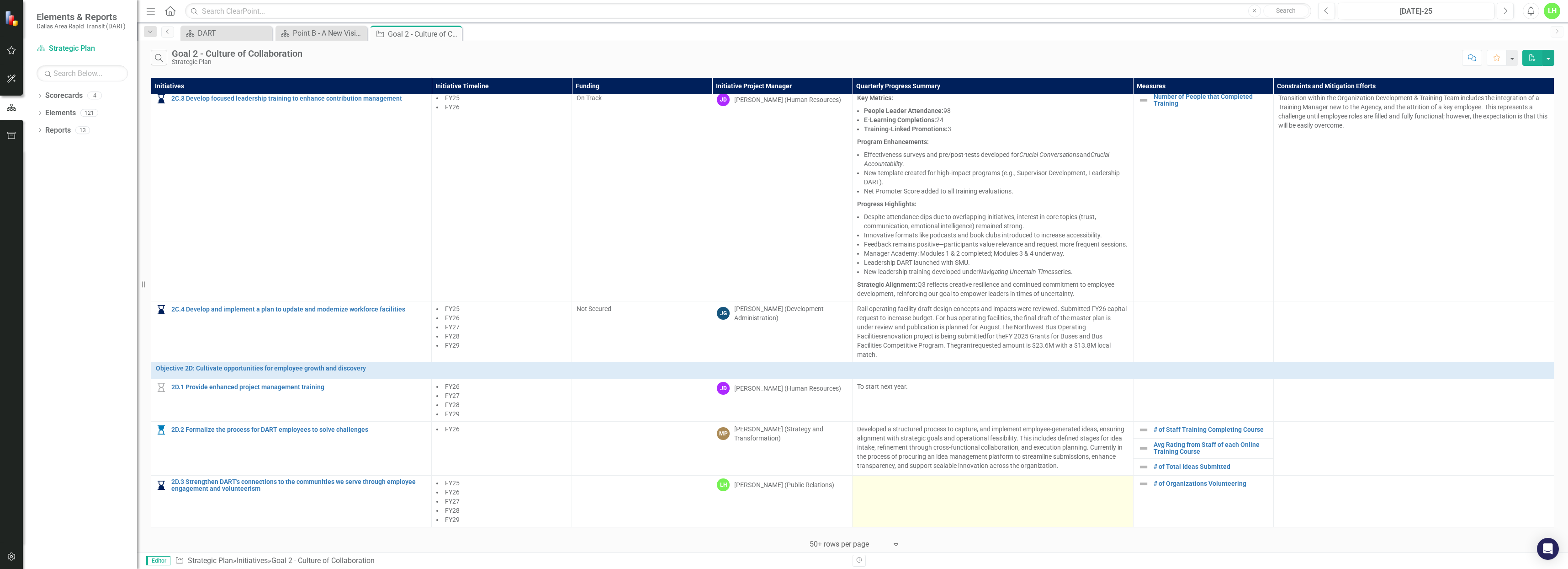
click at [867, 479] on div at bounding box center [992, 484] width 271 height 11
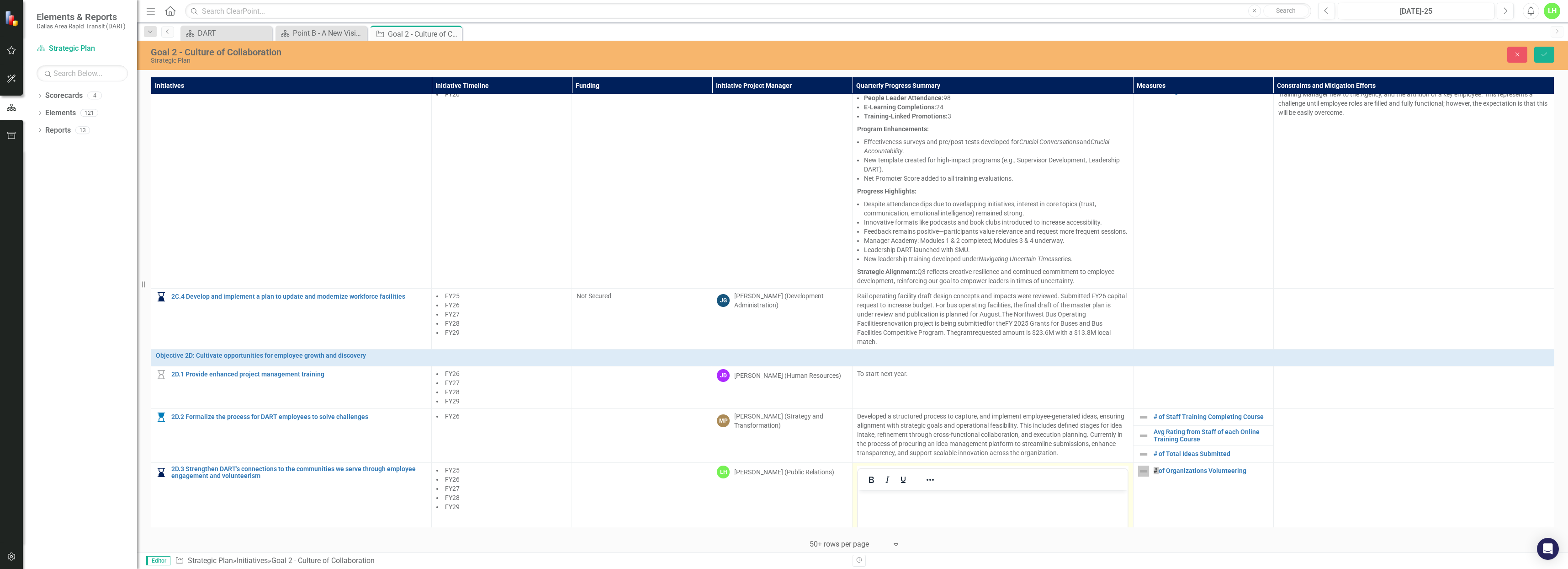
scroll to position [0, 0]
drag, startPoint x: 1725, startPoint y: 969, endPoint x: 1091, endPoint y: 497, distance: 790.4
click at [1091, 497] on p "Rich Text Area. Press ALT-0 for help." at bounding box center [992, 498] width 265 height 11
click at [1162, 474] on link "# of Organizations Volunteering" at bounding box center [1211, 470] width 115 height 7
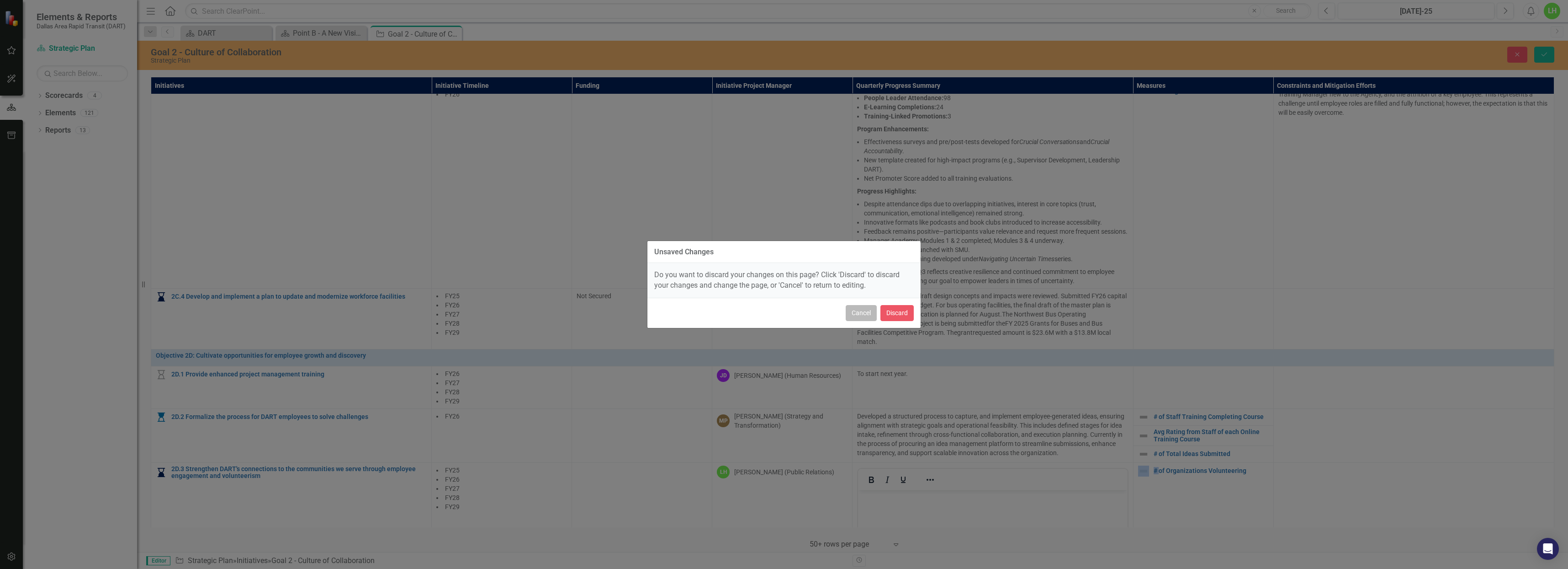
click at [866, 314] on button "Cancel" at bounding box center [861, 313] width 31 height 16
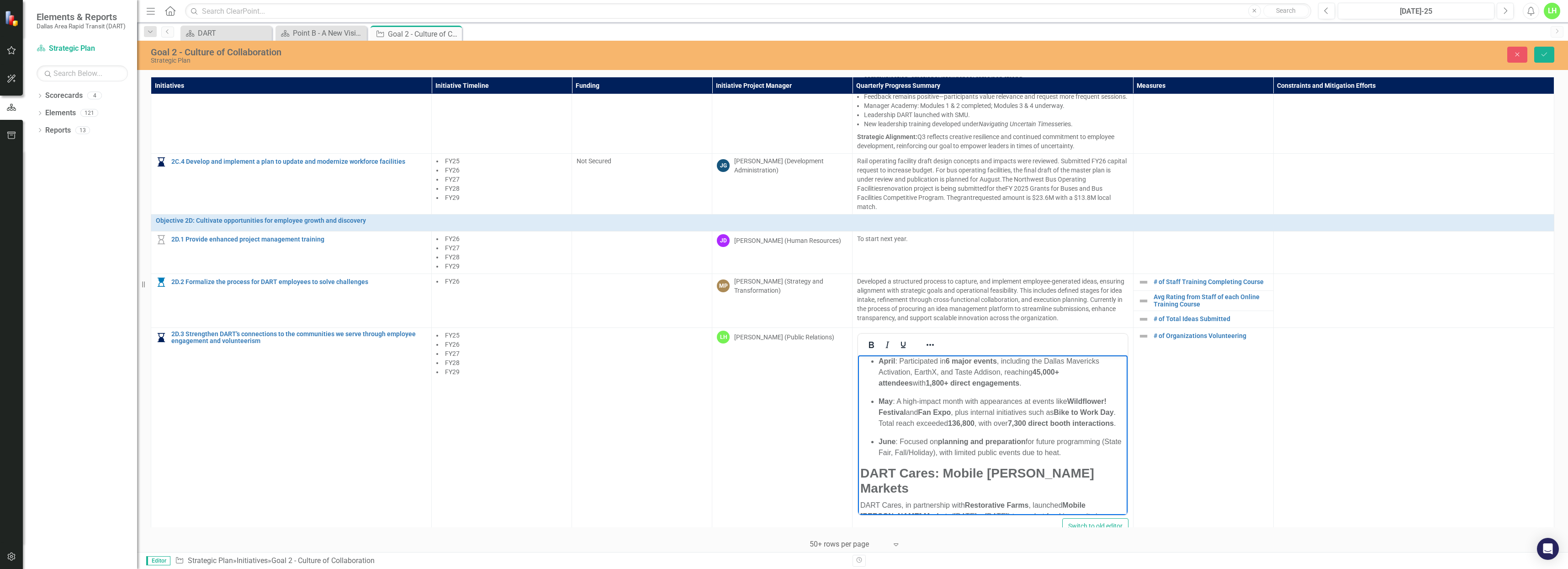
scroll to position [91, 0]
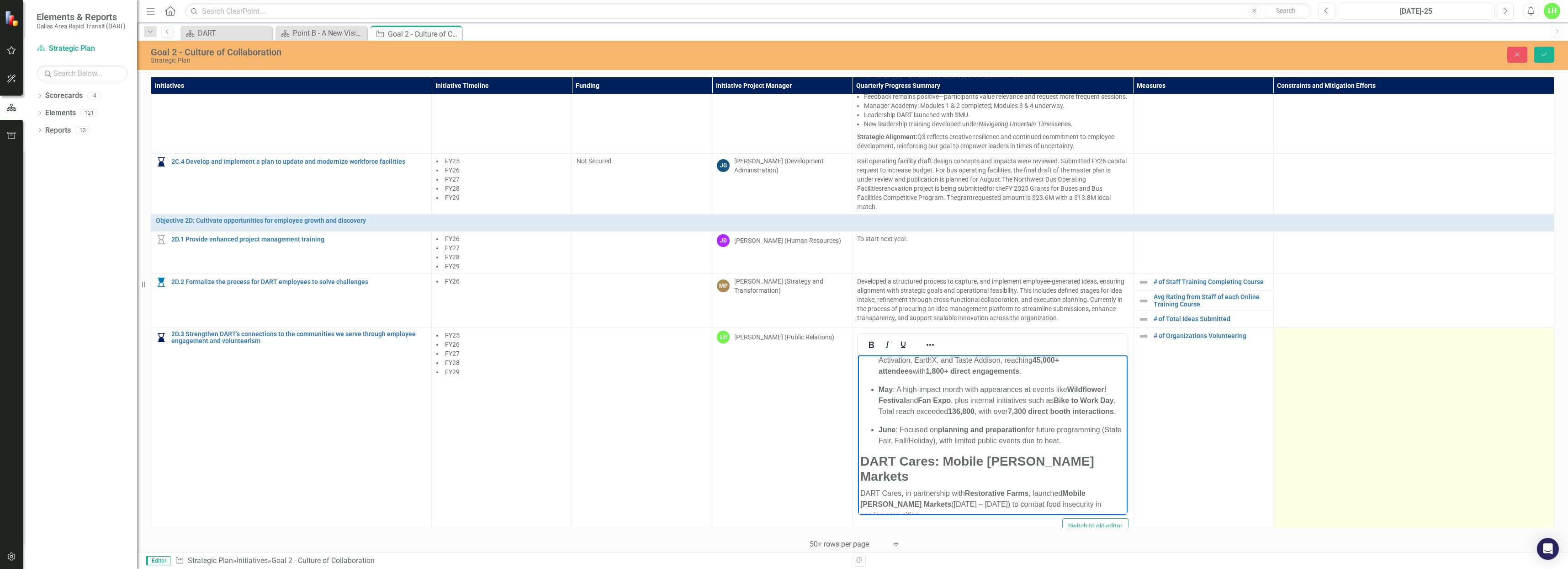
click at [1348, 468] on td at bounding box center [1413, 435] width 281 height 216
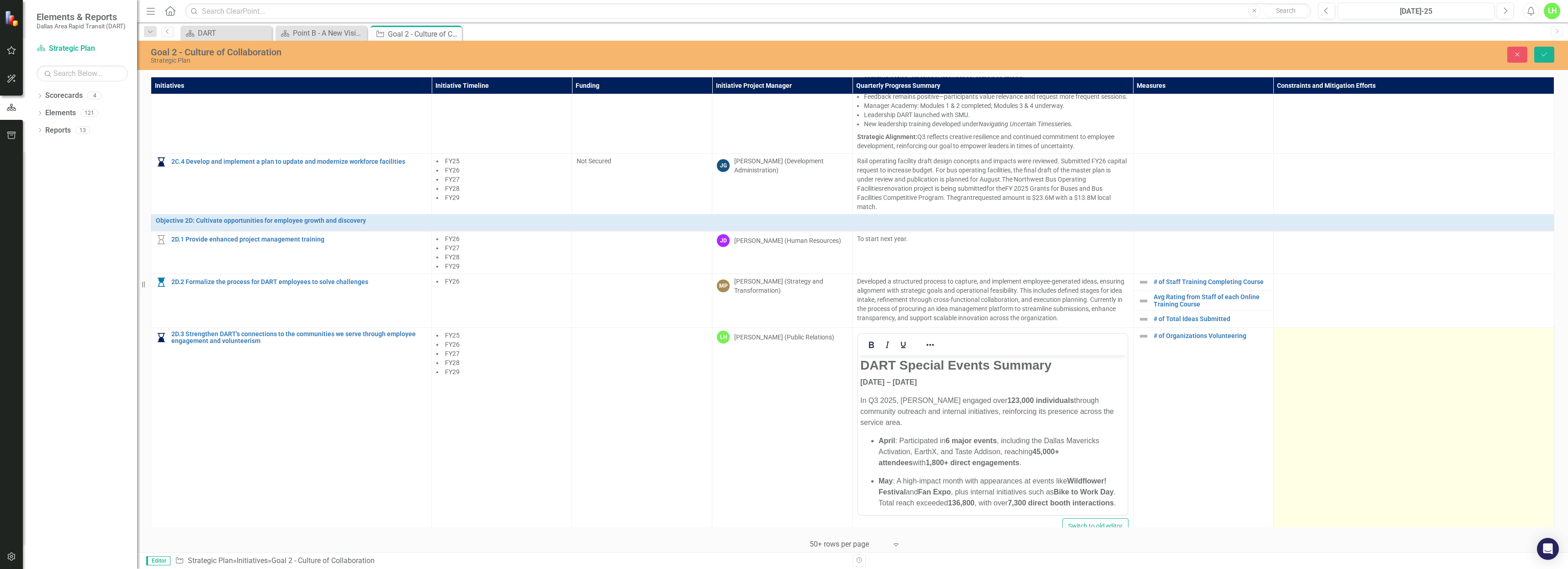
scroll to position [834, 0]
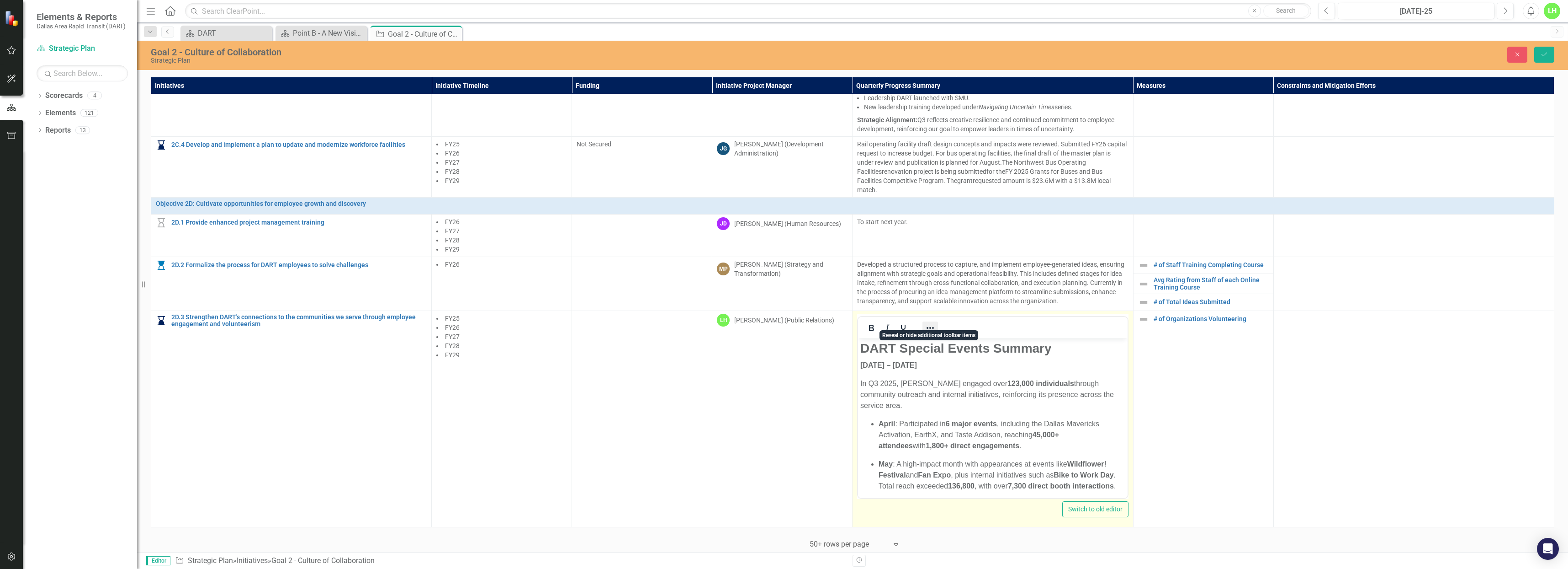
click at [931, 327] on icon "Reveal or hide additional toolbar items" at bounding box center [930, 328] width 7 height 2
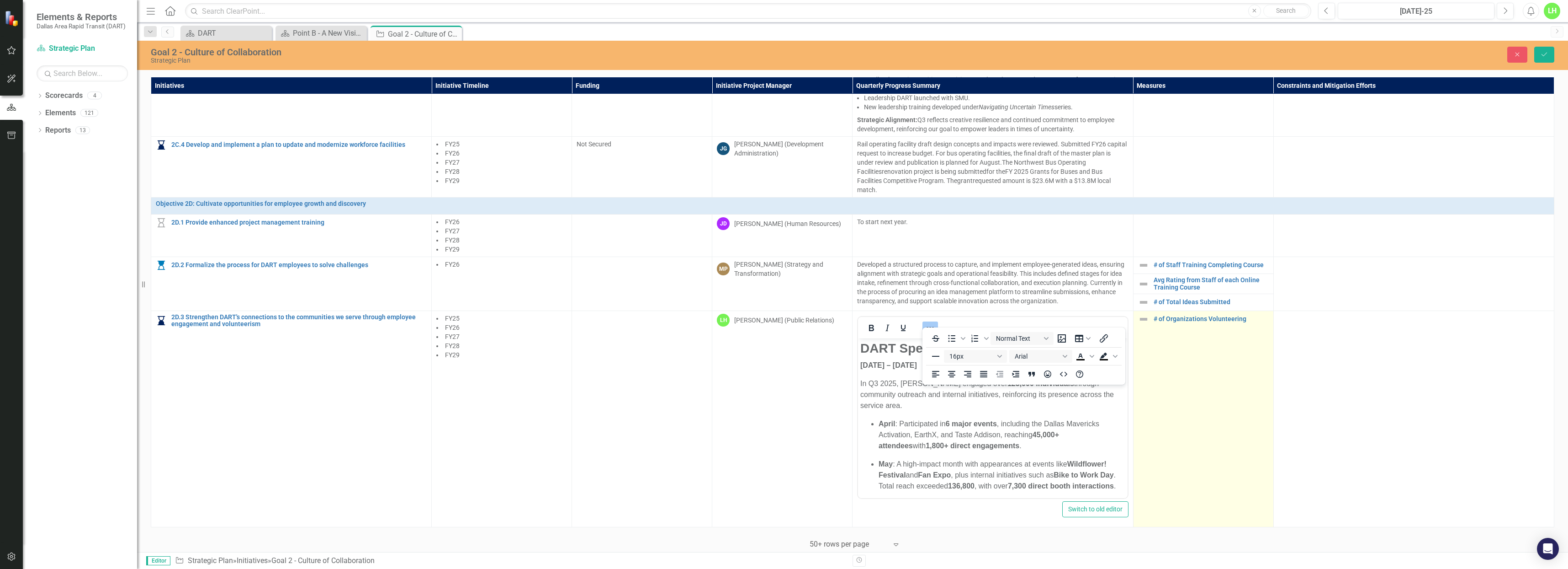
click at [1227, 391] on td "# of Organizations Volunteering Edit Edit Measure Link Open Element" at bounding box center [1203, 419] width 140 height 216
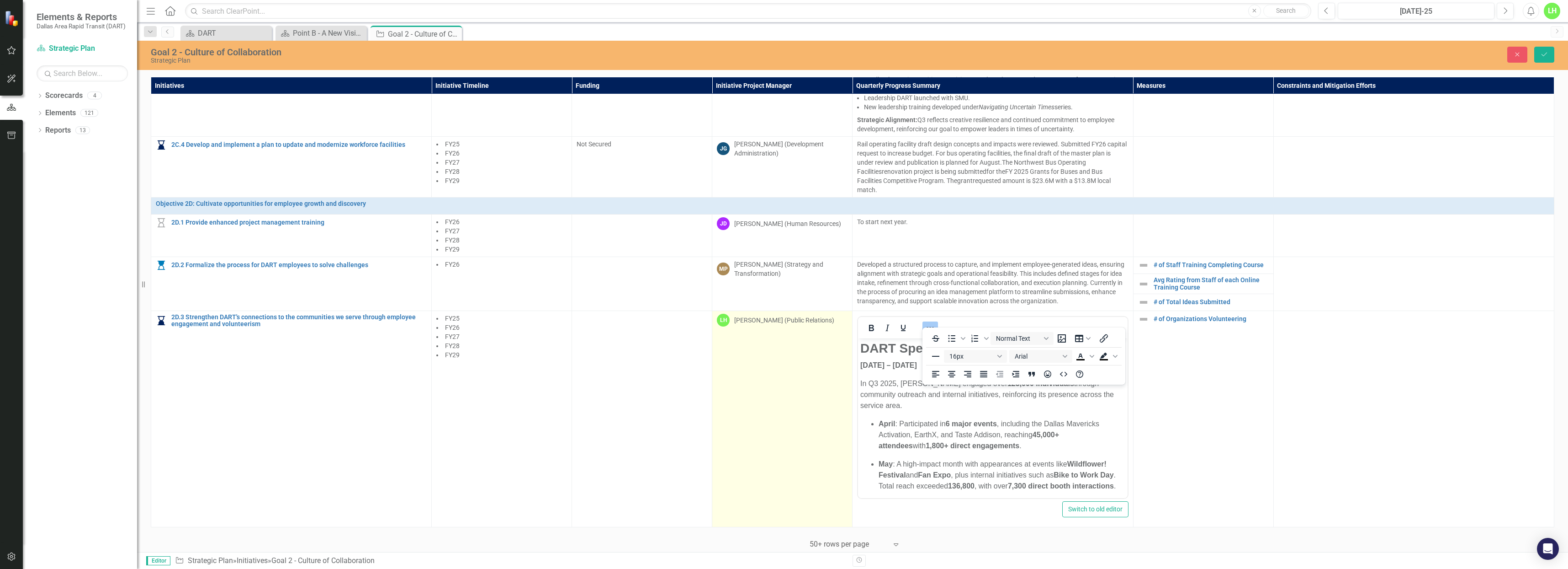
drag, startPoint x: 711, startPoint y: 388, endPoint x: 715, endPoint y: 387, distance: 4.1
click at [713, 387] on tr "2D.3 Strengthen DART's connections to the communities we serve through employee…" at bounding box center [852, 419] width 1403 height 216
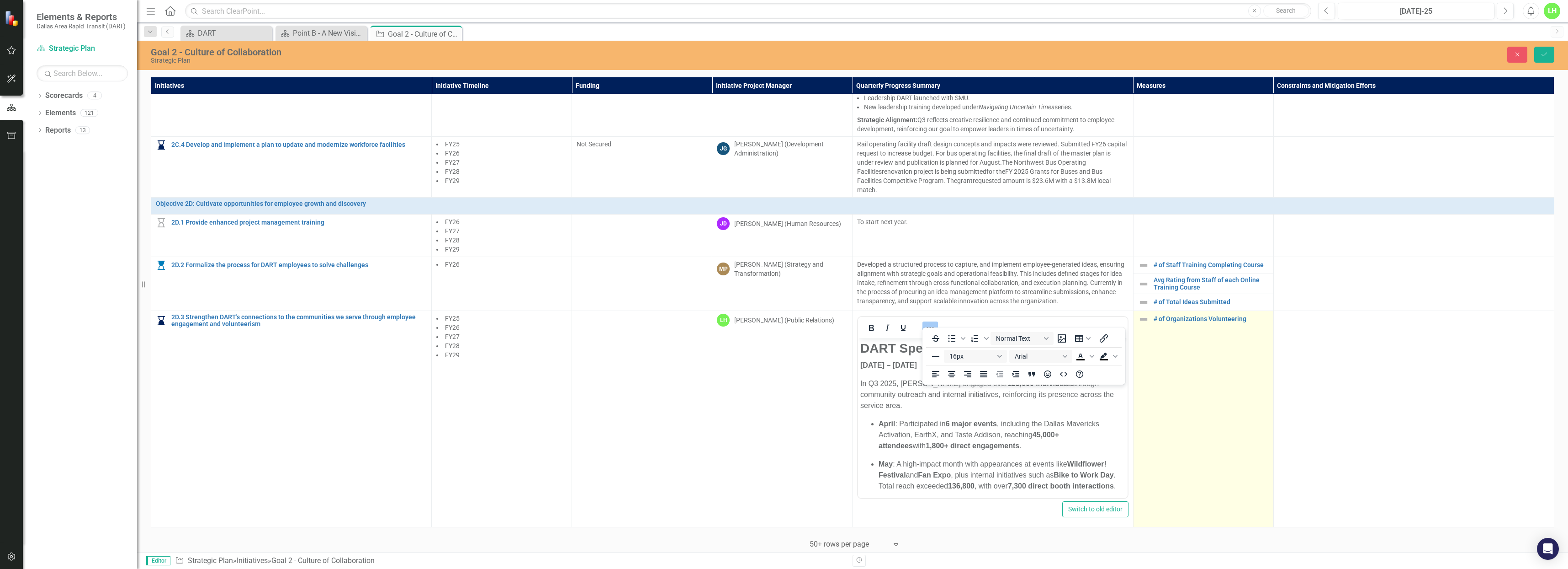
click at [1175, 428] on td "# of Organizations Volunteering Edit Edit Measure Link Open Element" at bounding box center [1203, 419] width 140 height 216
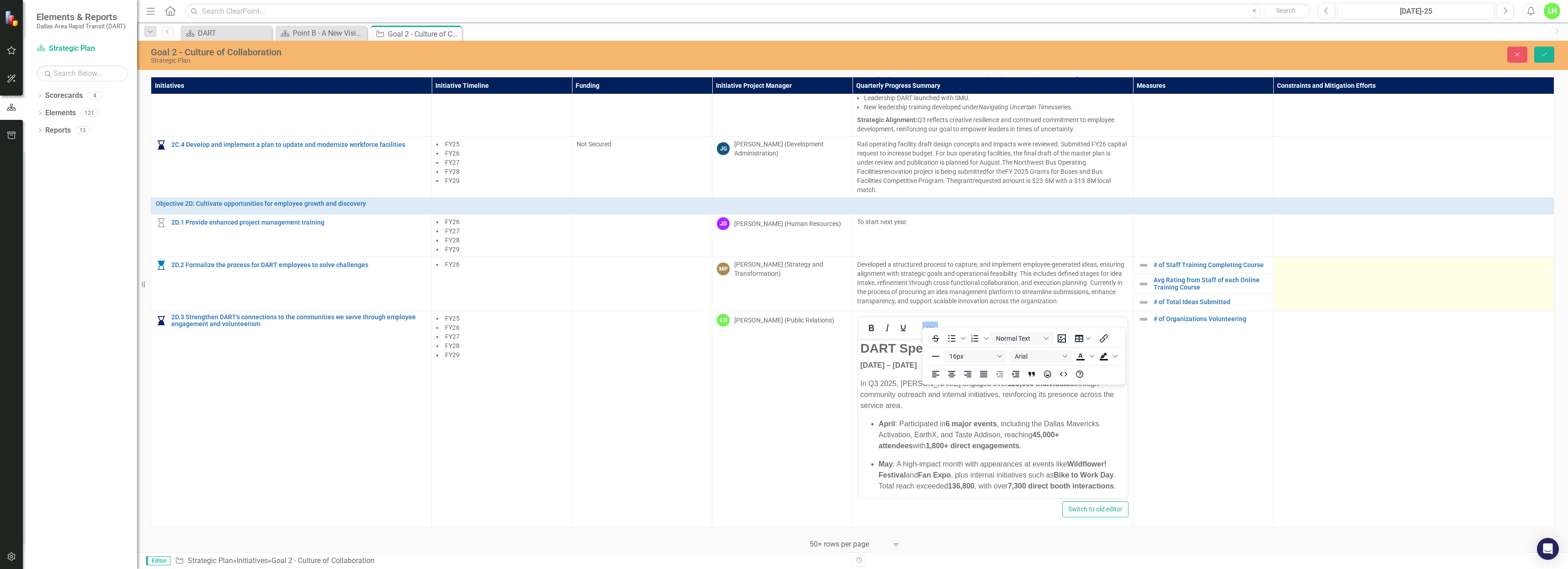
click at [1371, 302] on td at bounding box center [1413, 284] width 281 height 54
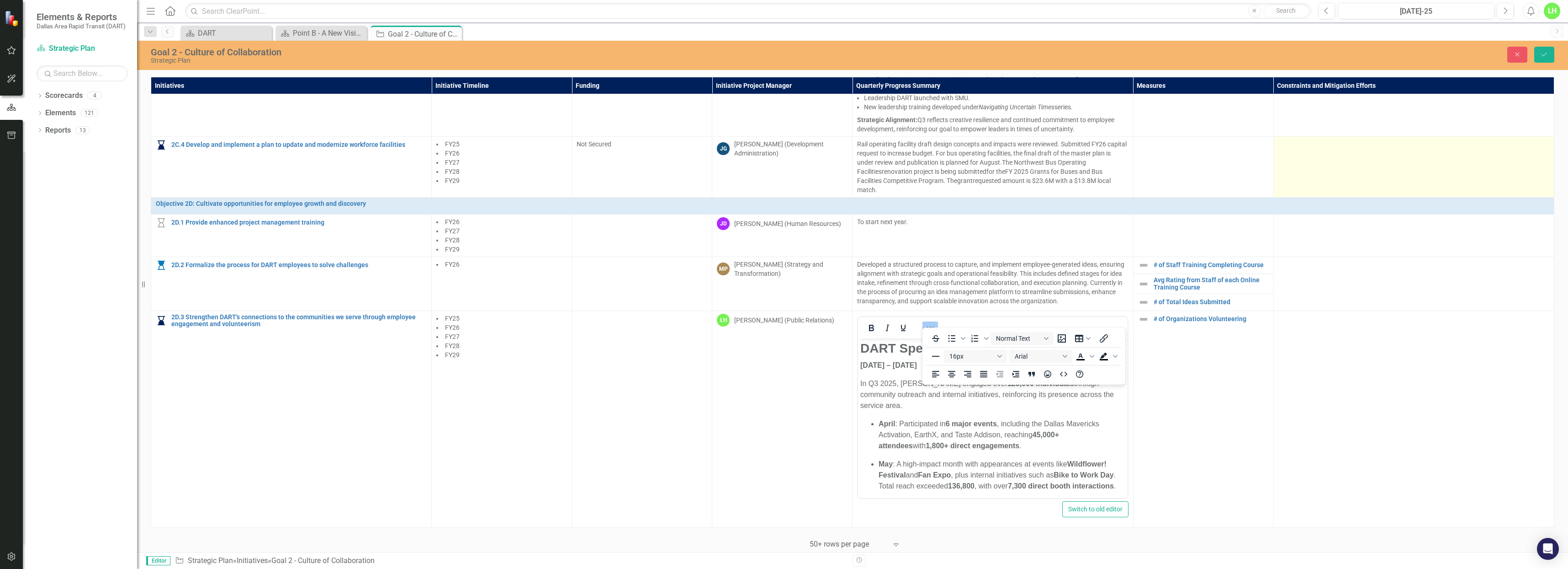
click at [1318, 182] on td at bounding box center [1413, 167] width 281 height 61
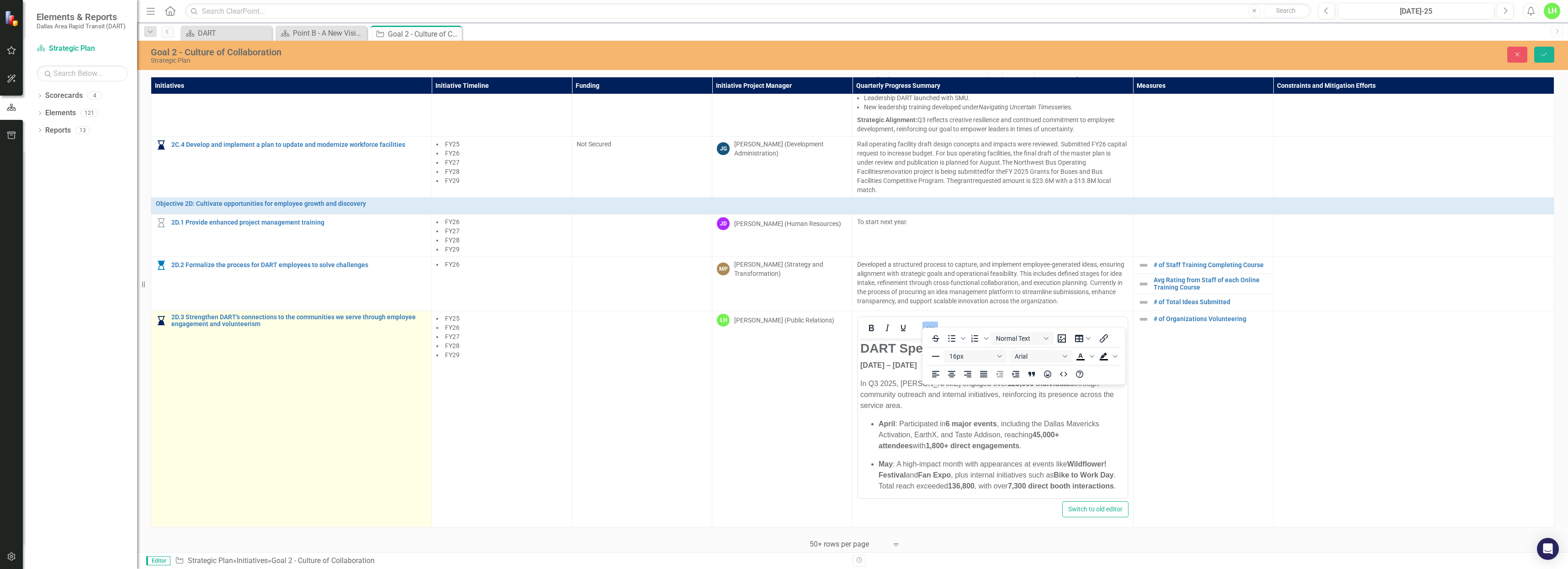
click at [276, 408] on td "2D.3 Strengthen DART's connections to the communities we serve through employee…" at bounding box center [291, 419] width 281 height 216
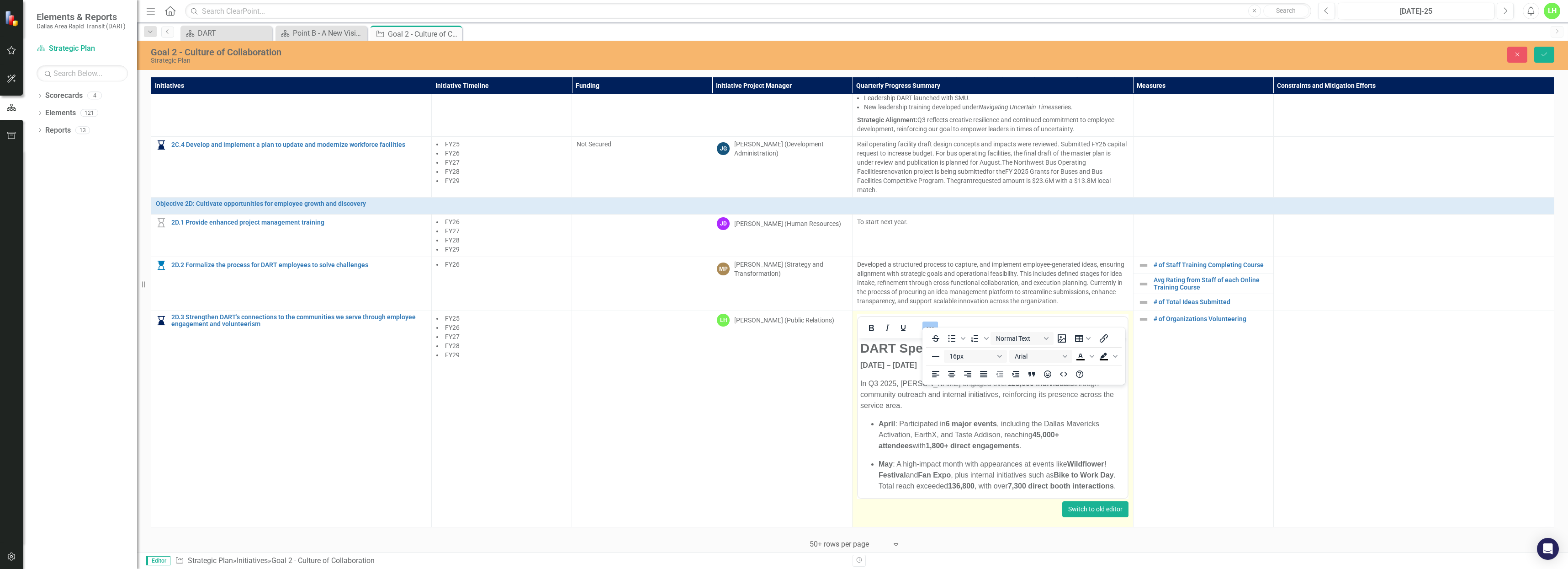
click at [1107, 503] on button "Switch to old editor" at bounding box center [1095, 509] width 66 height 16
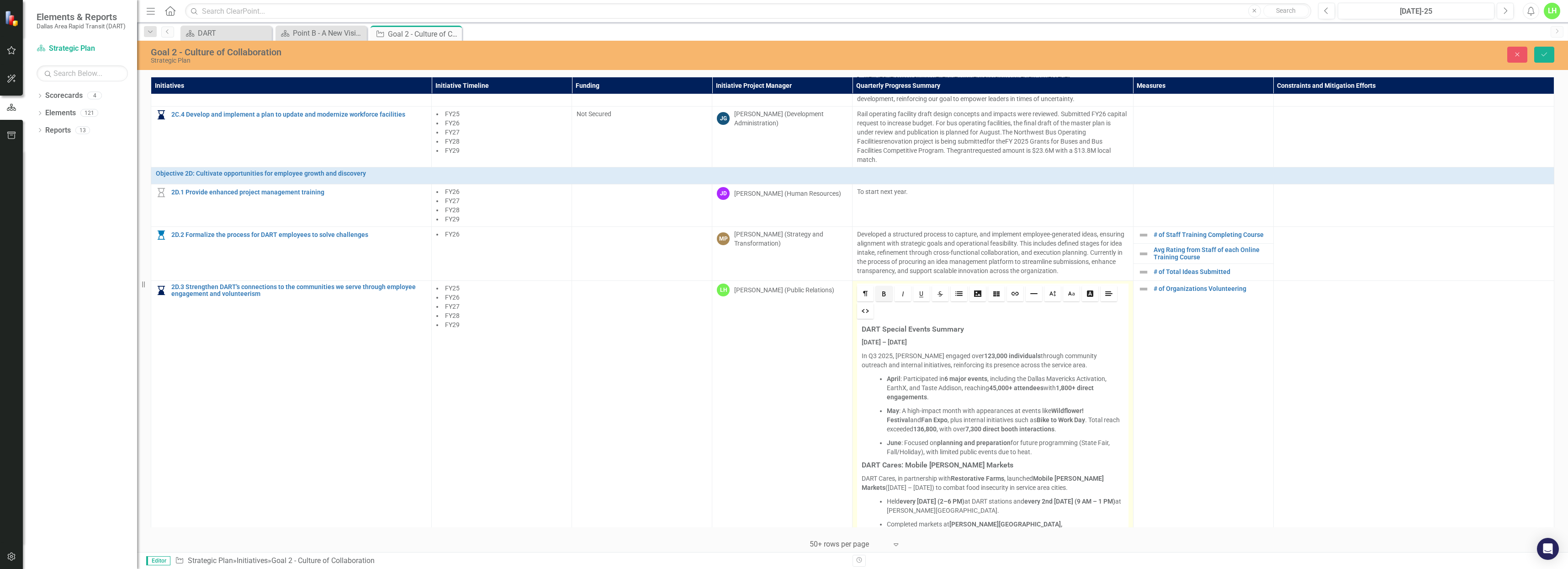
scroll to position [23, 0]
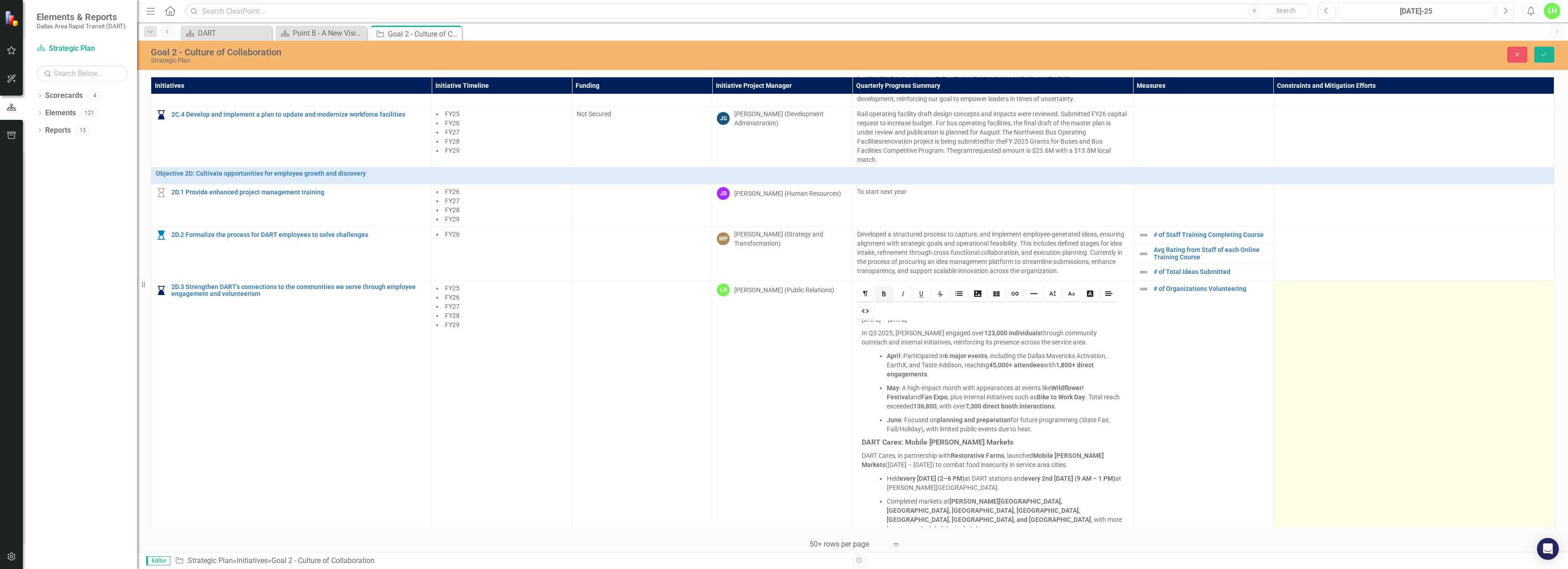
click at [1371, 447] on td at bounding box center [1413, 428] width 281 height 297
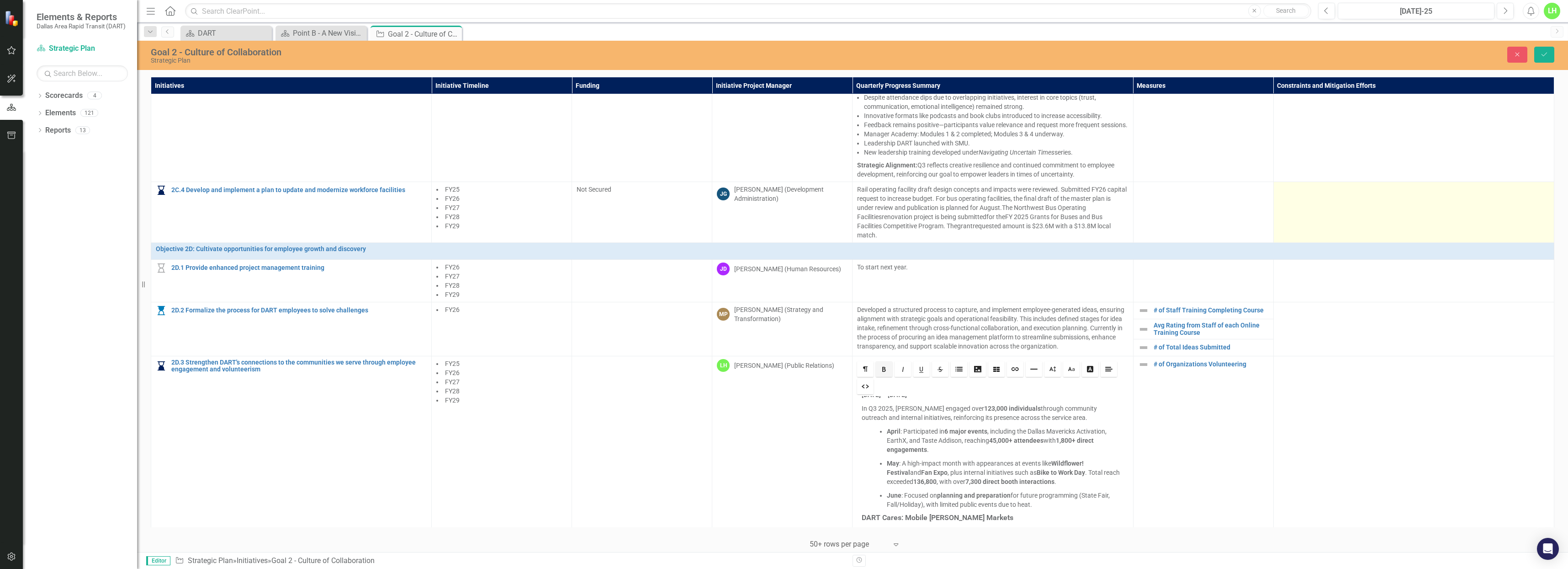
click at [1393, 215] on td at bounding box center [1413, 213] width 281 height 61
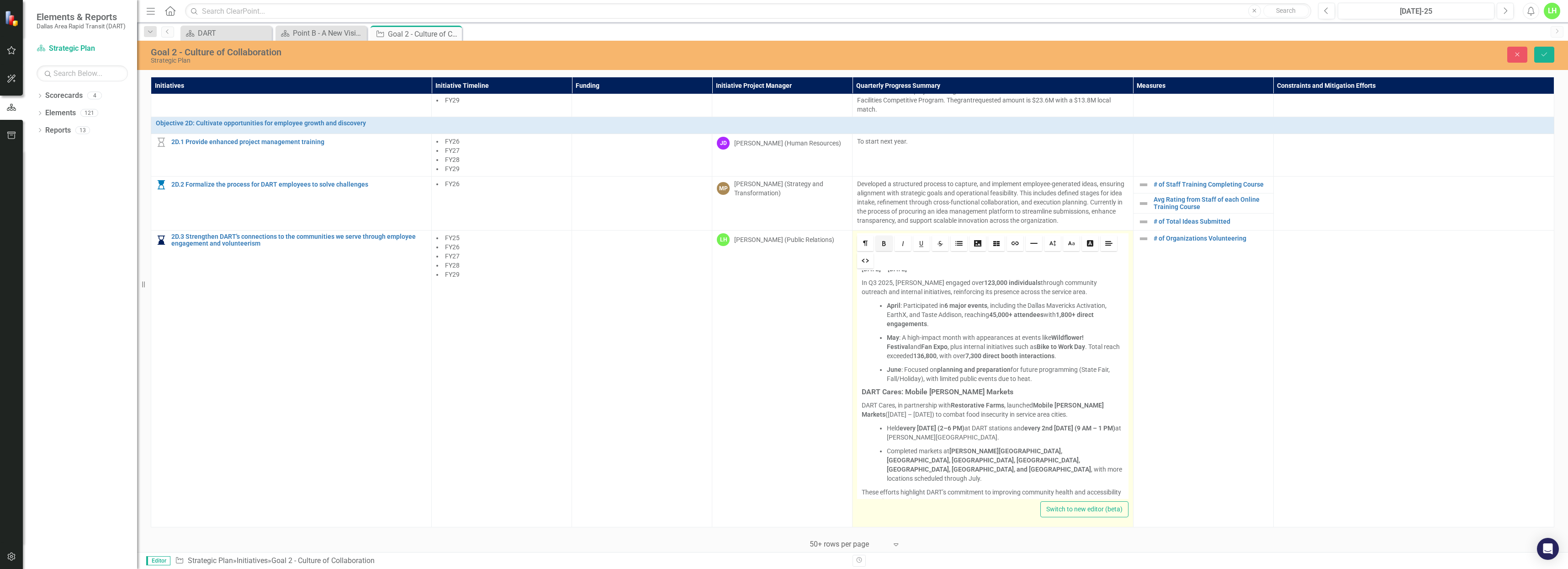
scroll to position [914, 0]
click at [1539, 52] on button "Save" at bounding box center [1544, 55] width 20 height 16
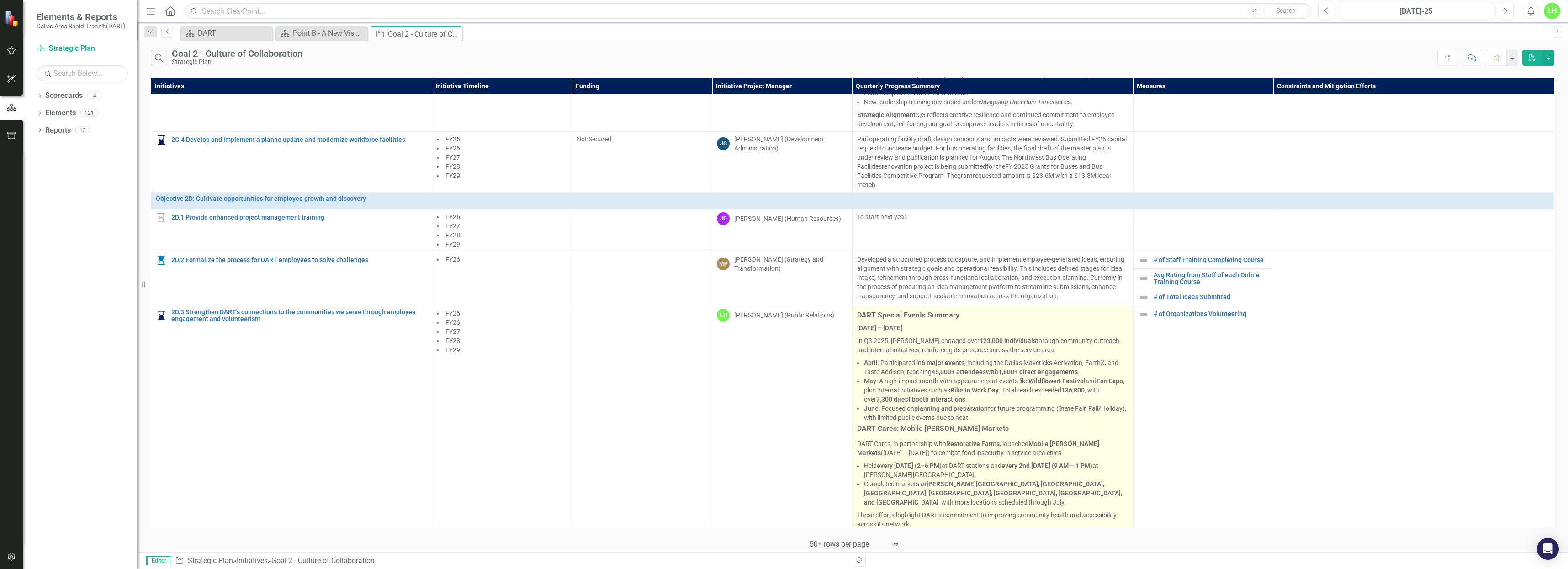
scroll to position [828, 0]
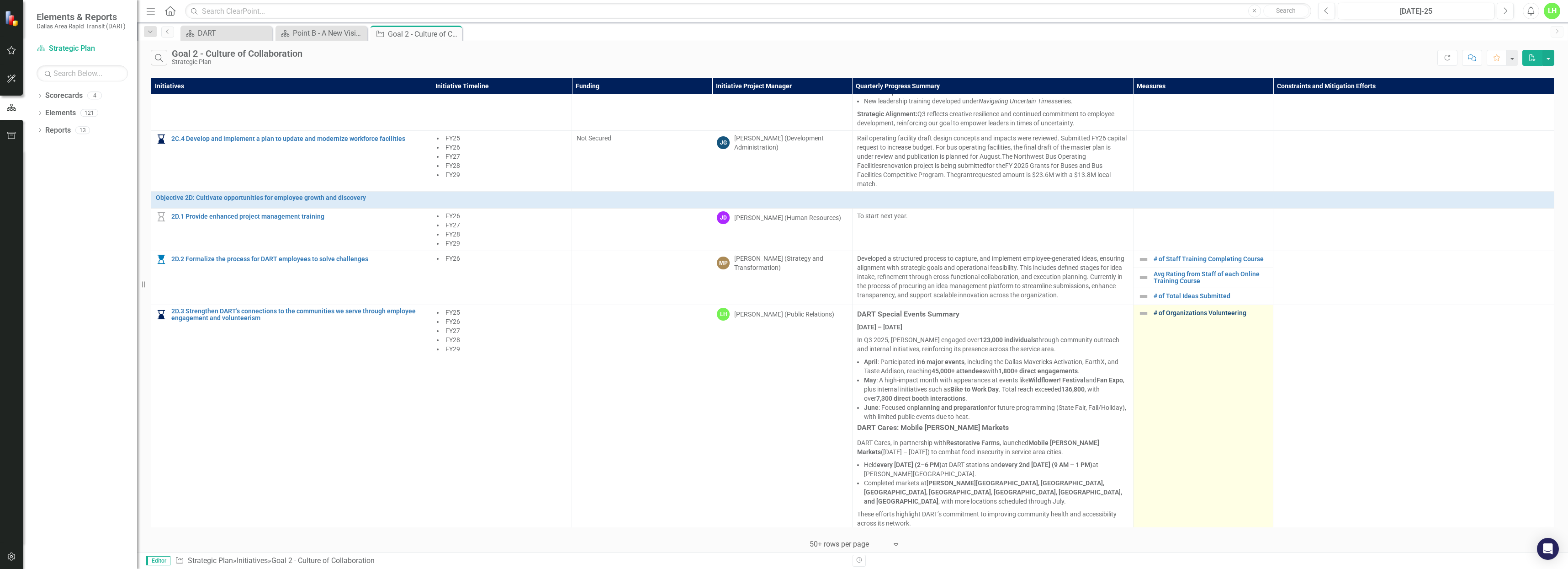
click at [1153, 316] on link "# of Organizations Volunteering" at bounding box center [1211, 313] width 115 height 7
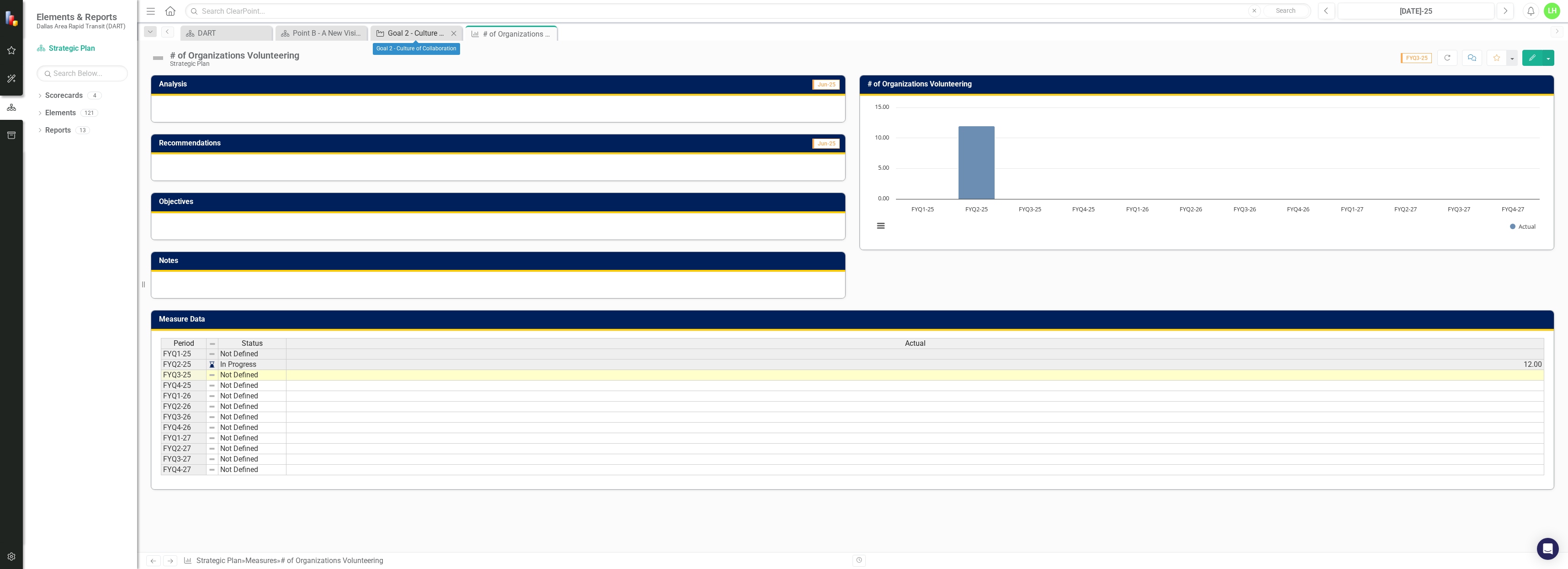
click at [437, 37] on div "Goal 2 - Culture of Collaboration" at bounding box center [418, 33] width 60 height 12
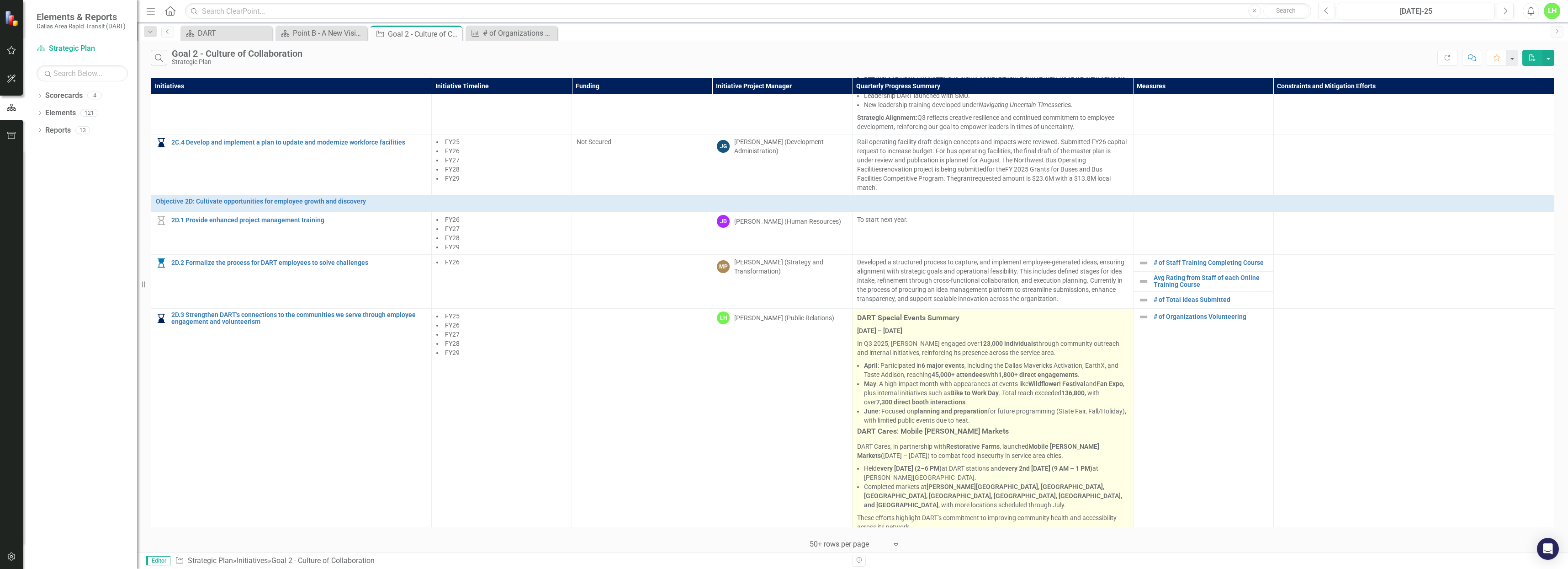
scroll to position [835, 0]
